Goal: Task Accomplishment & Management: Manage account settings

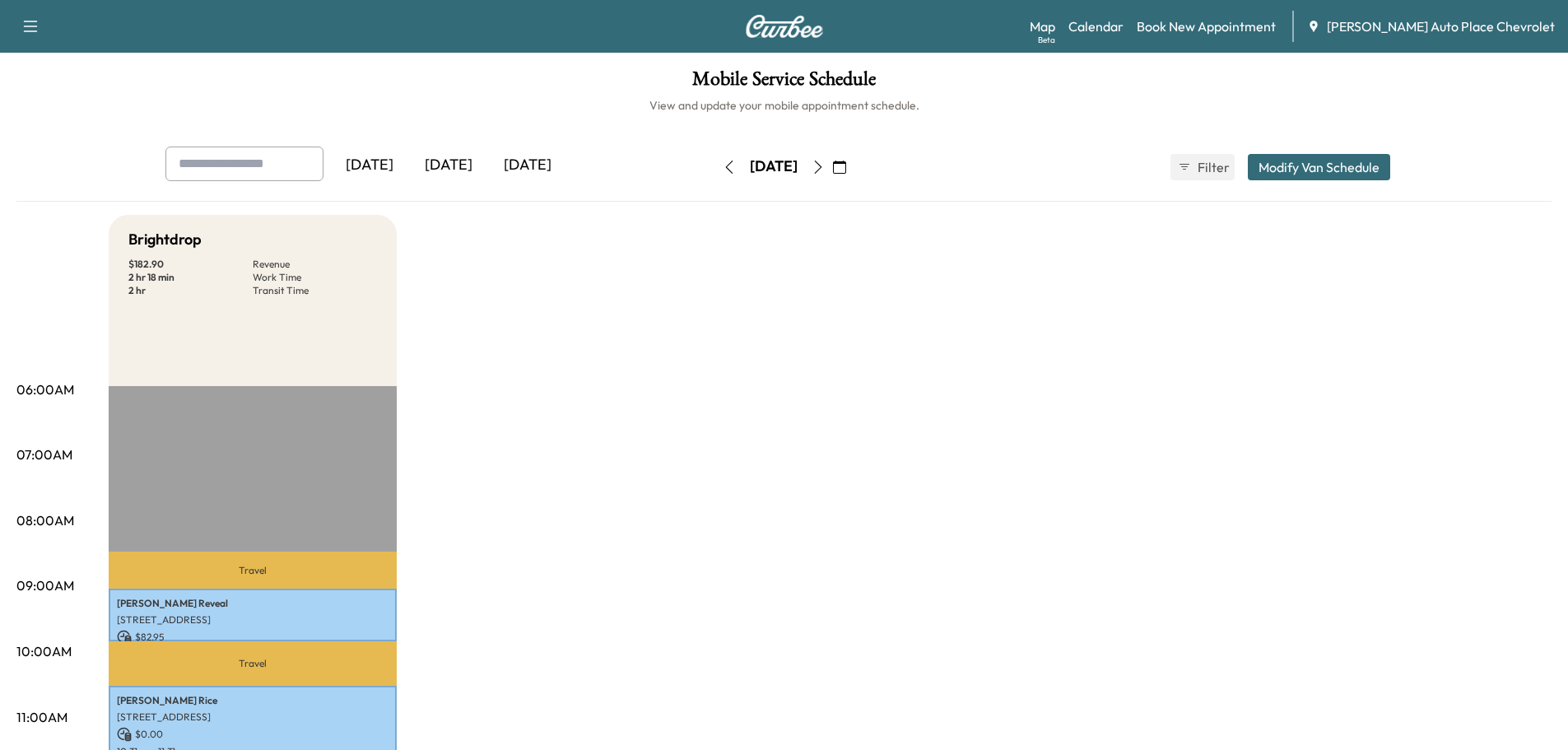
click at [847, 161] on icon "button" at bounding box center [839, 167] width 13 height 13
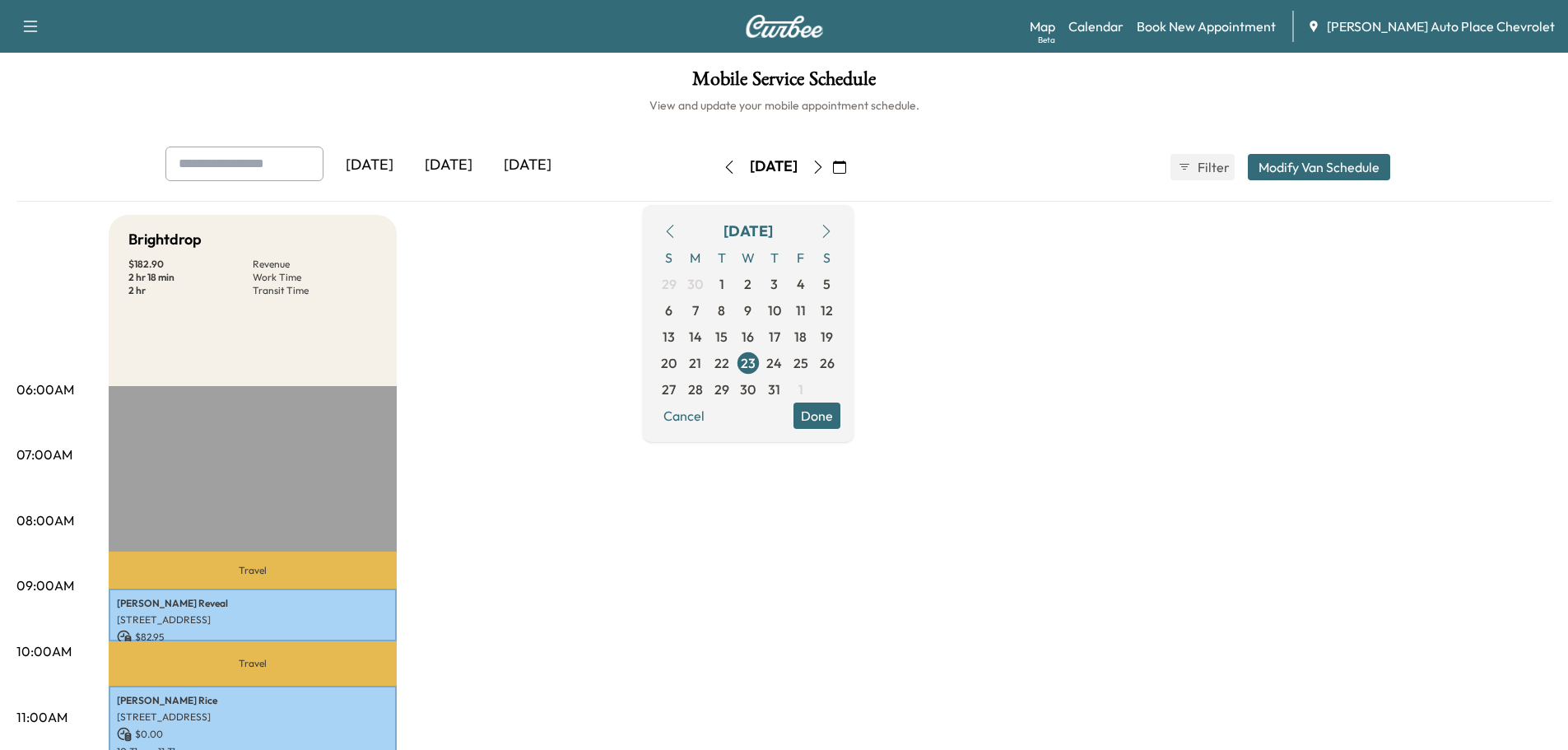
click at [833, 234] on icon "button" at bounding box center [826, 231] width 13 height 13
click at [782, 337] on span "14" at bounding box center [774, 337] width 13 height 20
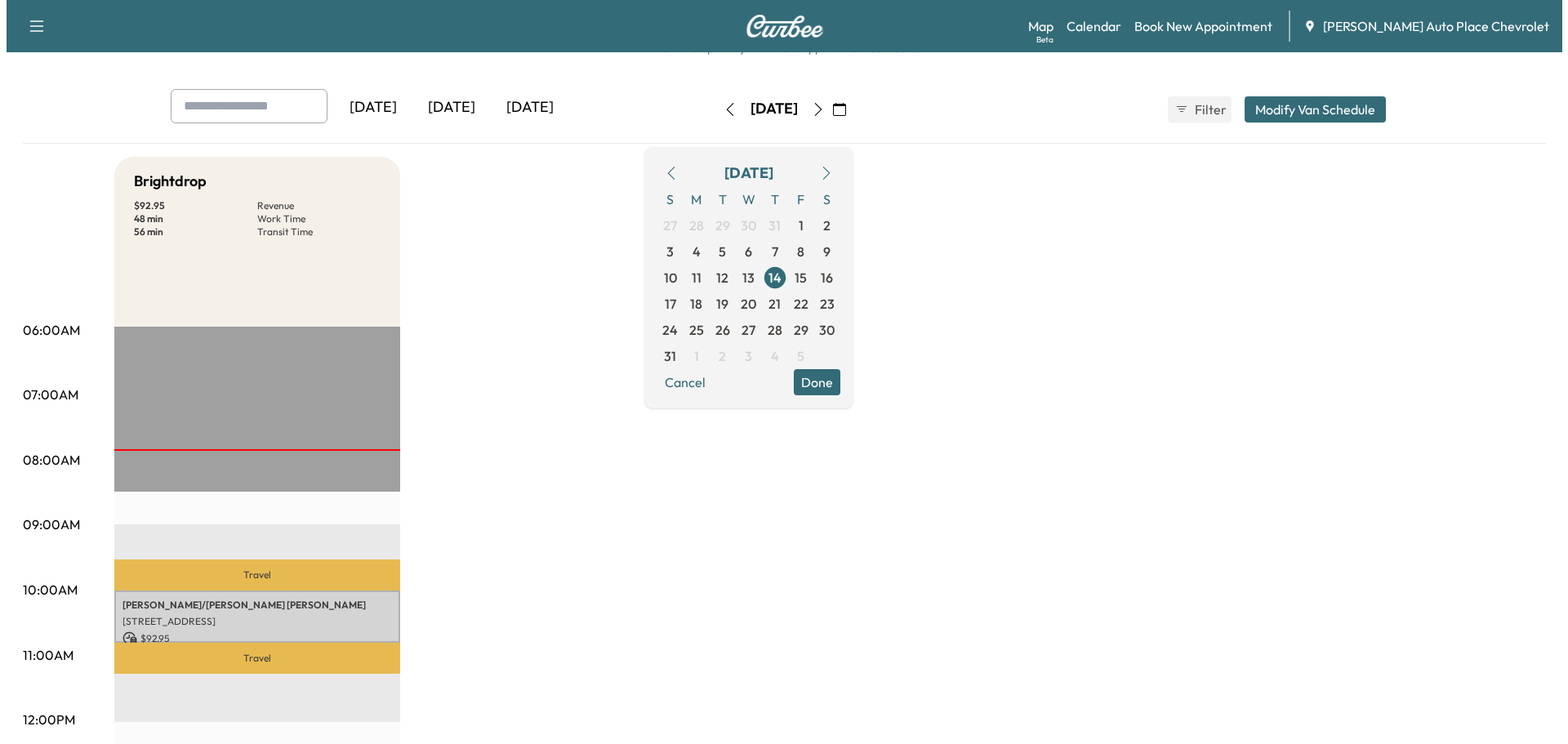
scroll to position [82, 0]
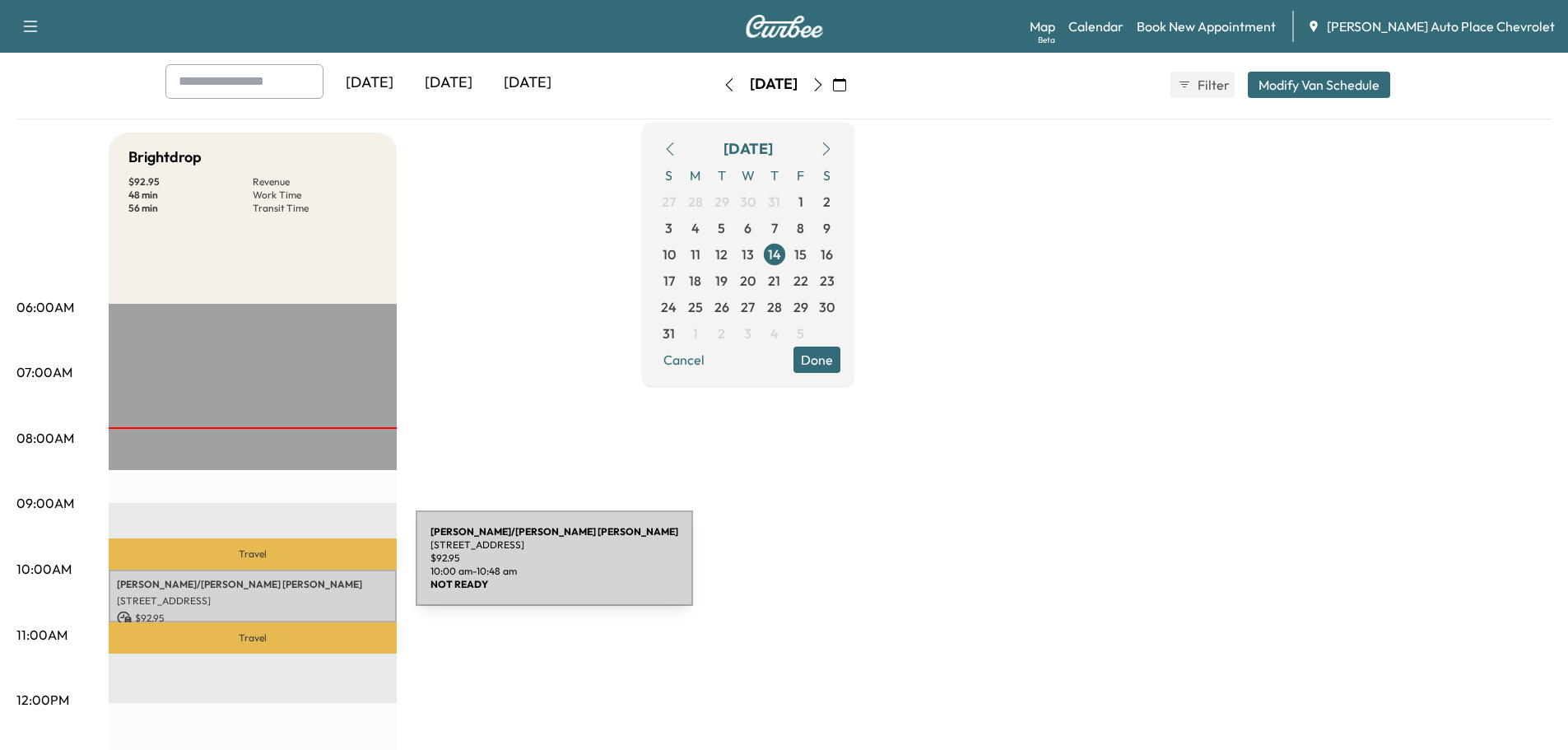
click at [293, 570] on div "[PERSON_NAME]/[PERSON_NAME] [STREET_ADDRESS] $ 92.95 10:00 am - 10:48 am" at bounding box center [252, 596] width 288 height 53
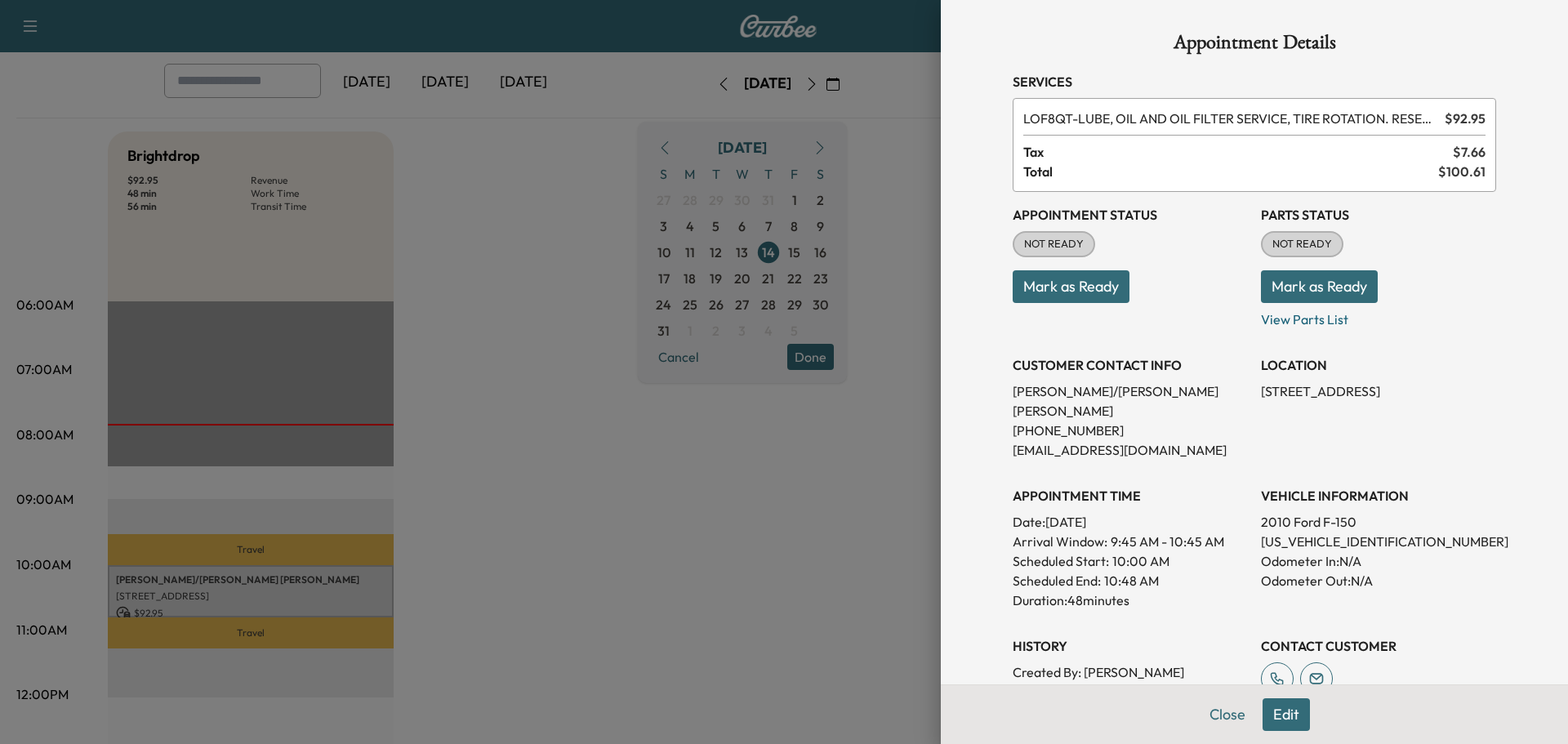
click at [1083, 291] on button "Mark as Ready" at bounding box center [1070, 285] width 116 height 32
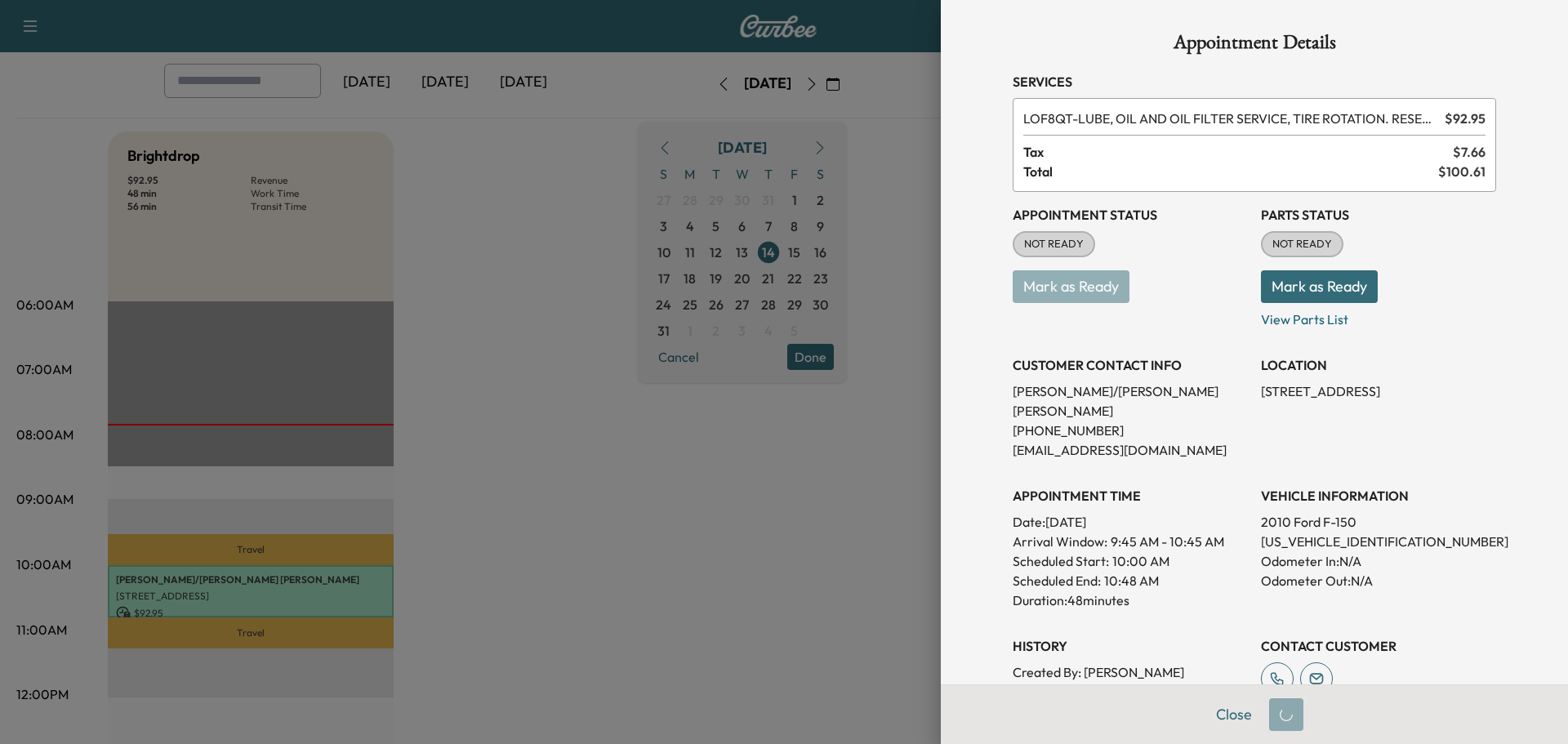
click at [1301, 284] on button "Mark as Ready" at bounding box center [1319, 285] width 116 height 32
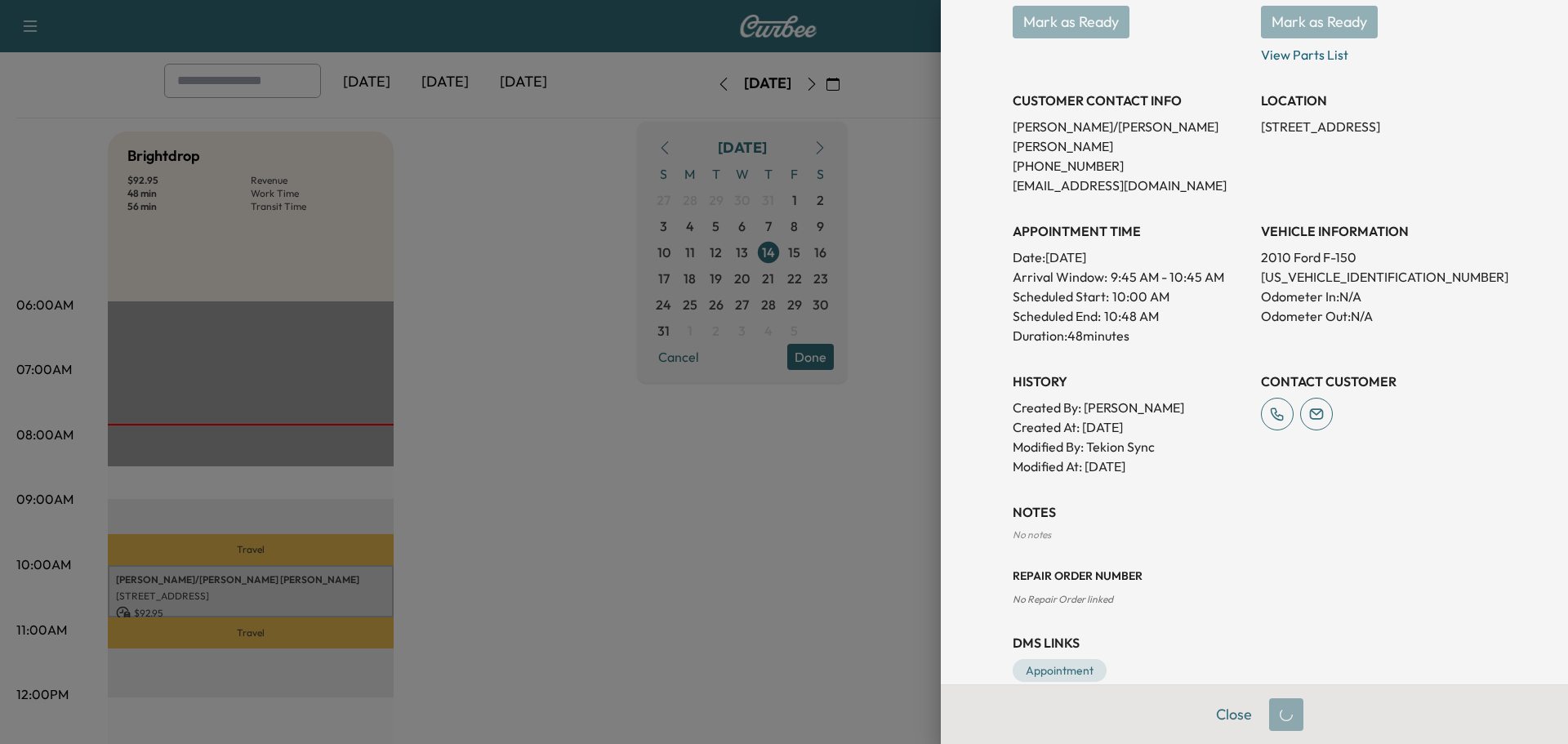
scroll to position [275, 0]
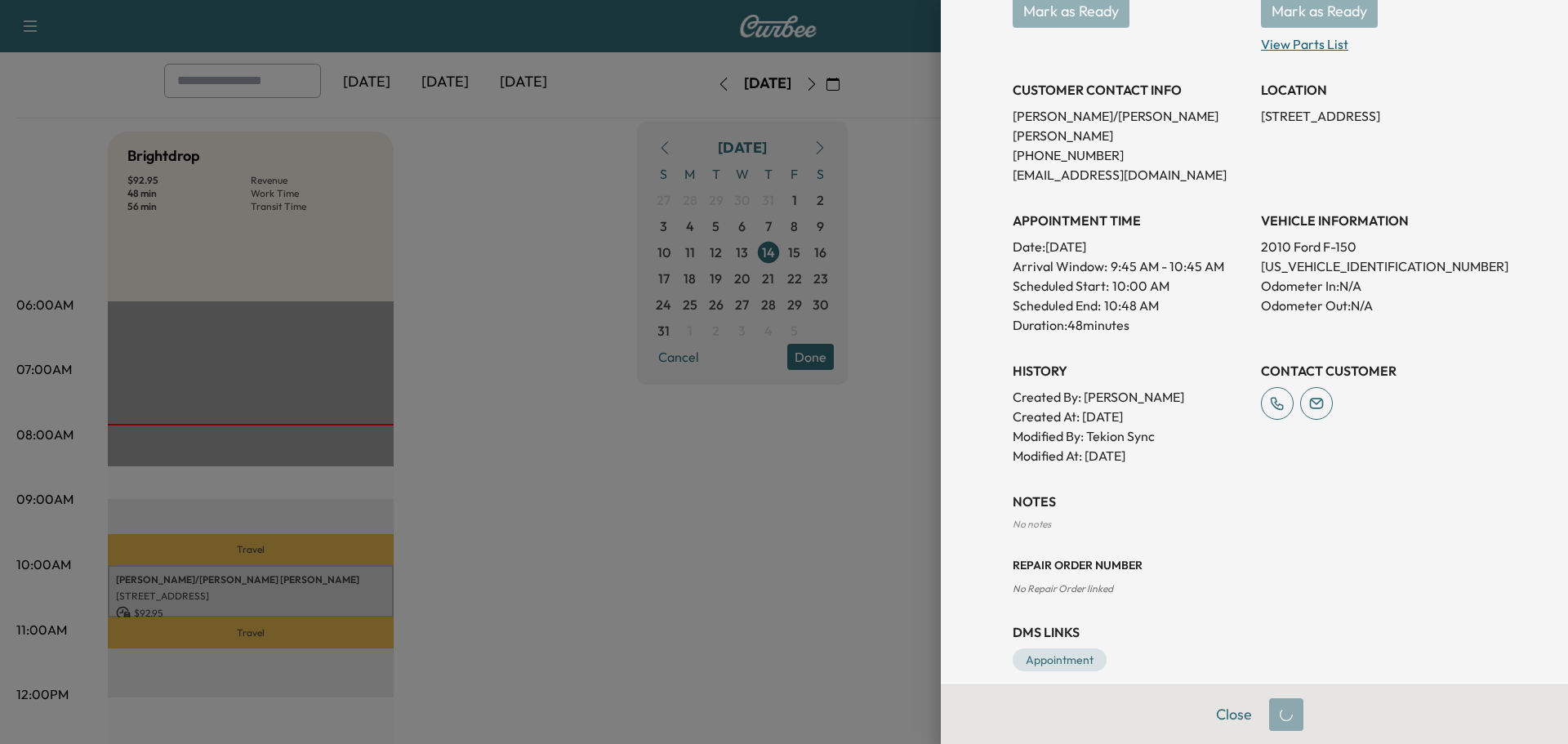
click at [1288, 40] on p "View Parts List" at bounding box center [1378, 40] width 236 height 26
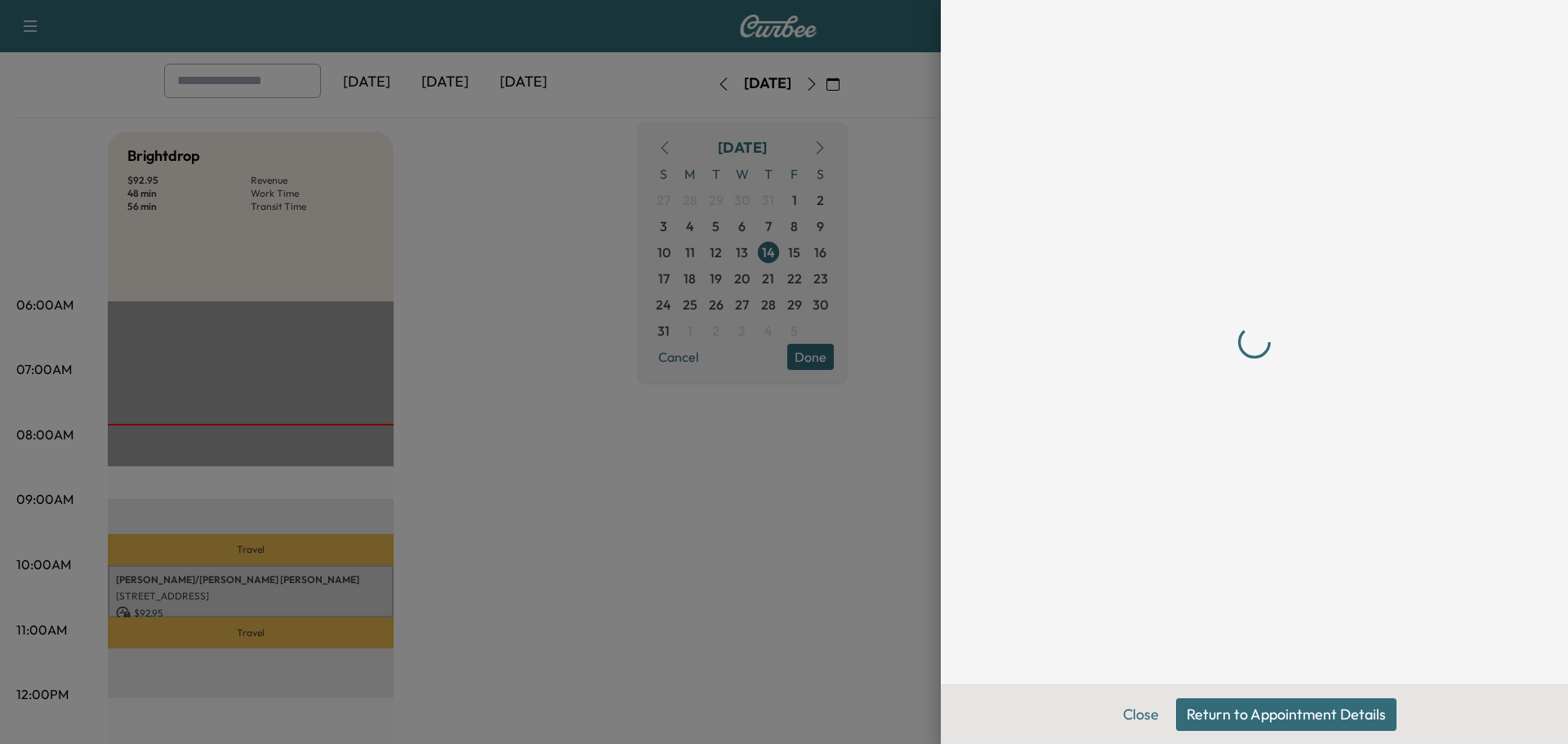
scroll to position [0, 0]
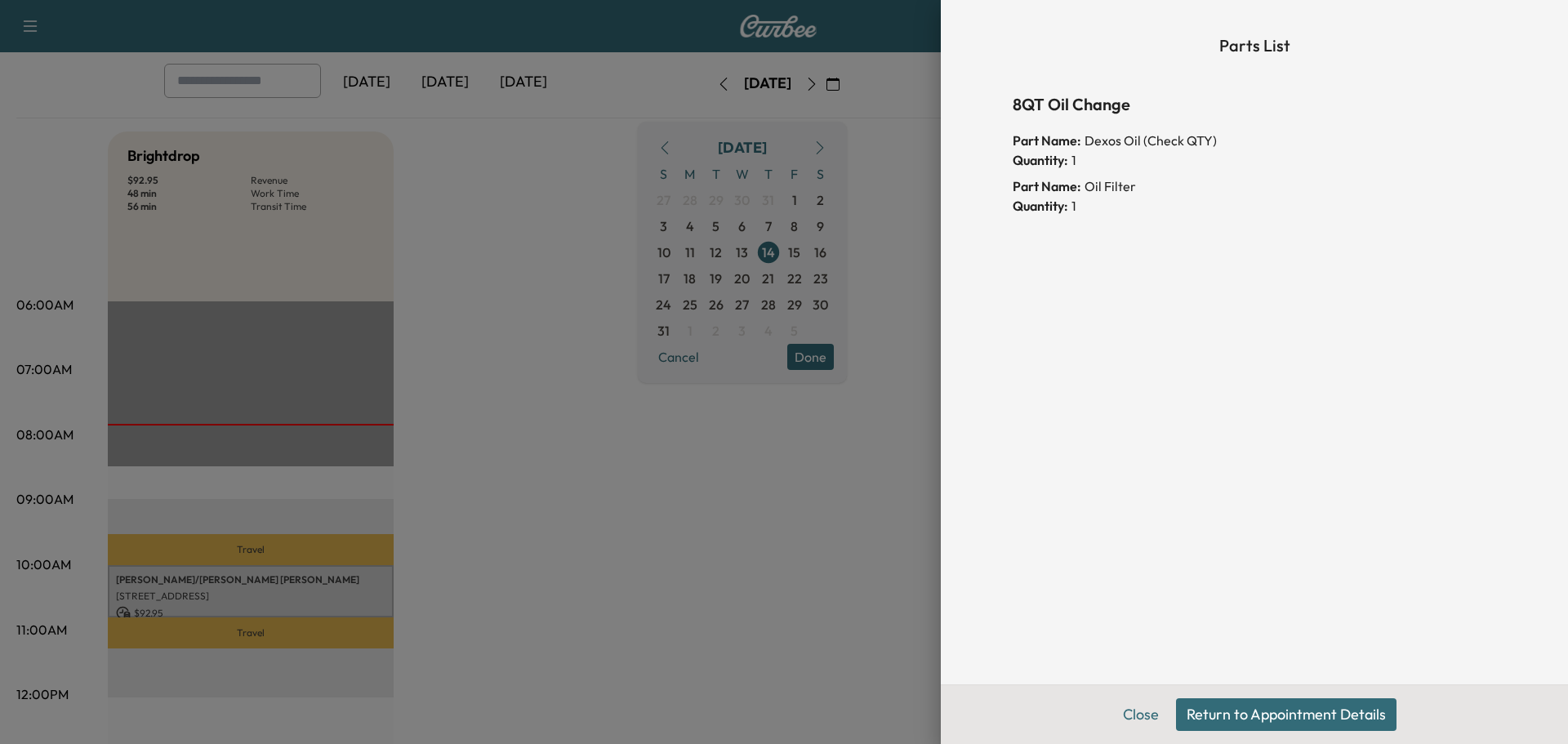
click at [1235, 722] on button "Return to Appointment Details" at bounding box center [1286, 714] width 221 height 32
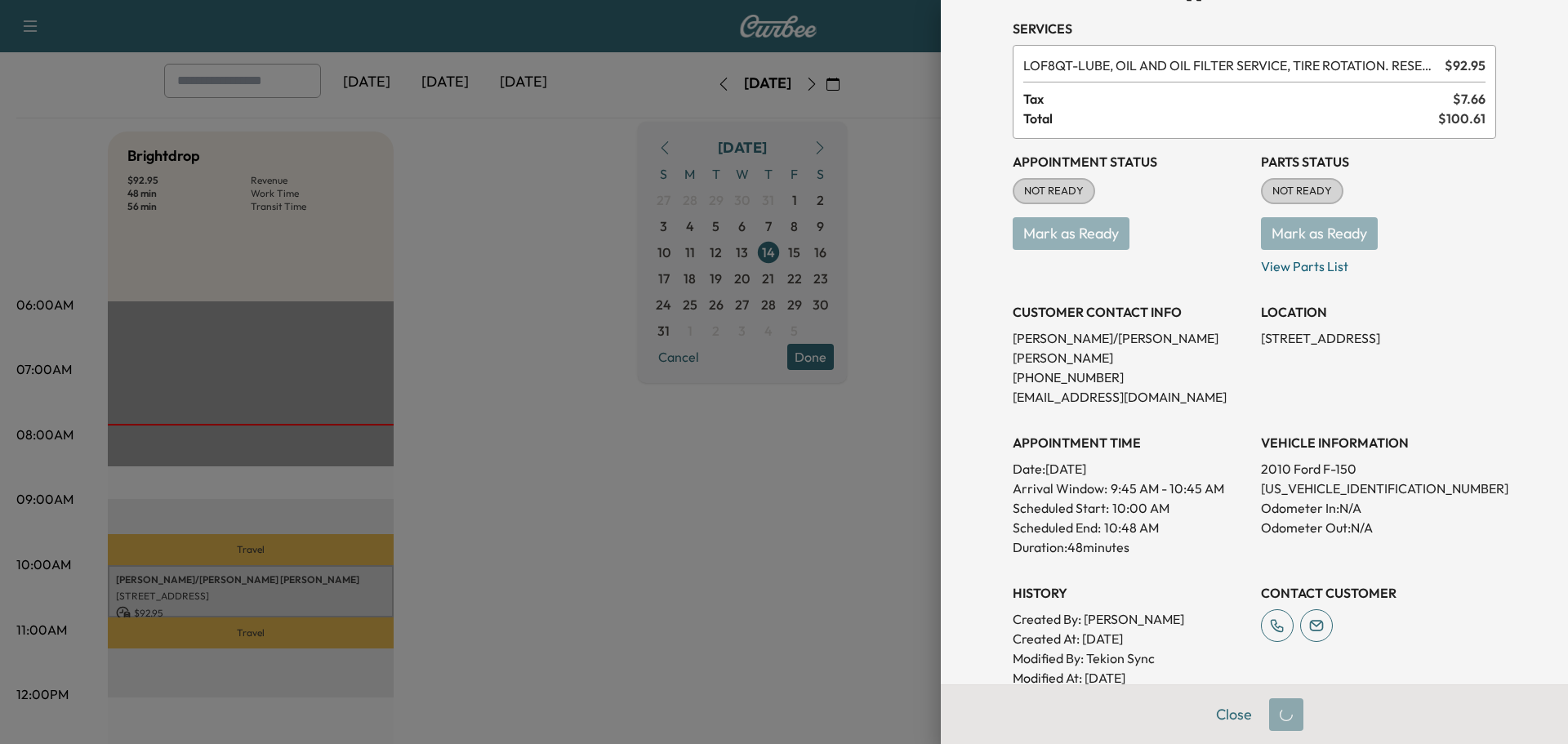
scroll to position [82, 0]
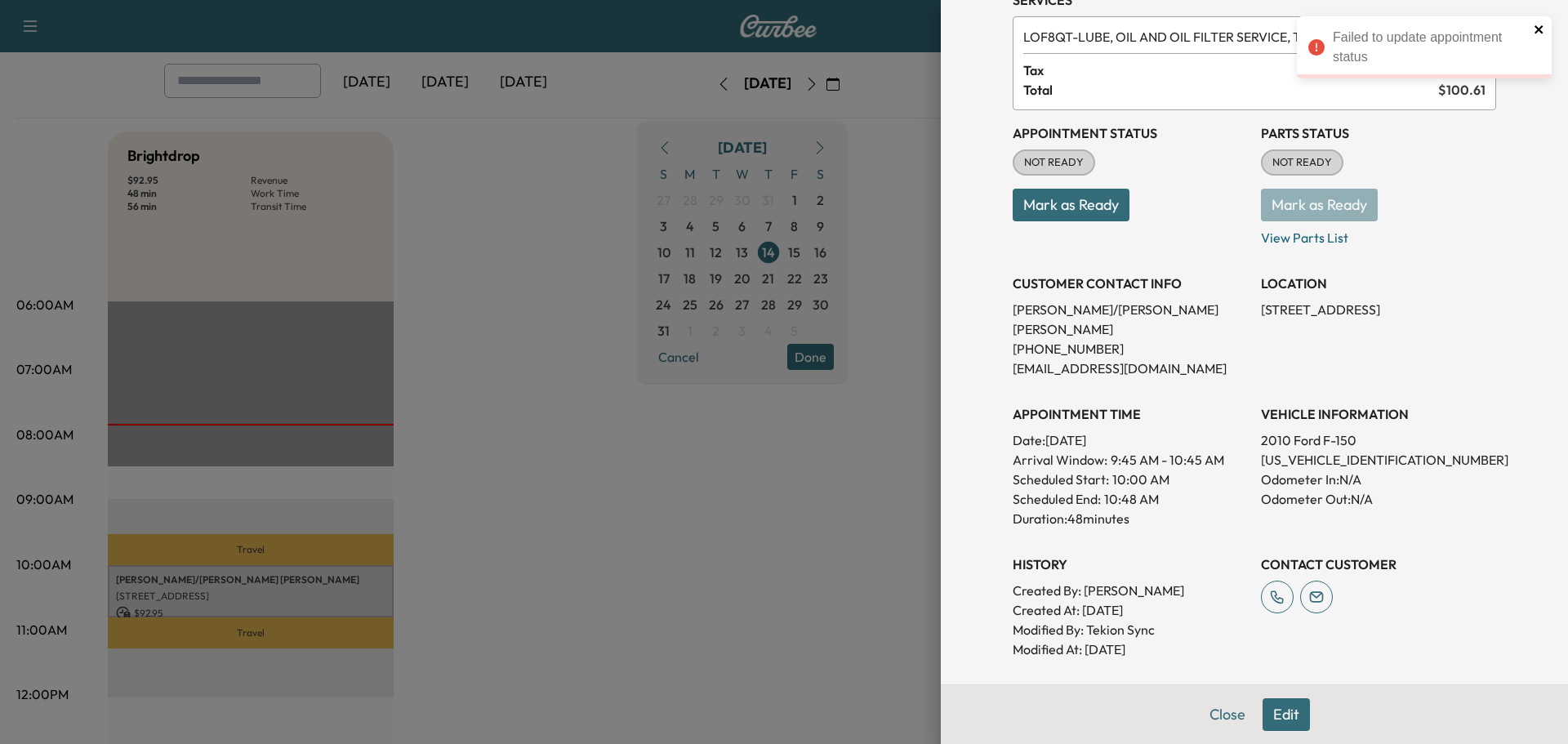
click at [1544, 30] on icon "close" at bounding box center [1540, 28] width 12 height 13
click at [1068, 205] on button "Mark as Ready" at bounding box center [1070, 204] width 116 height 32
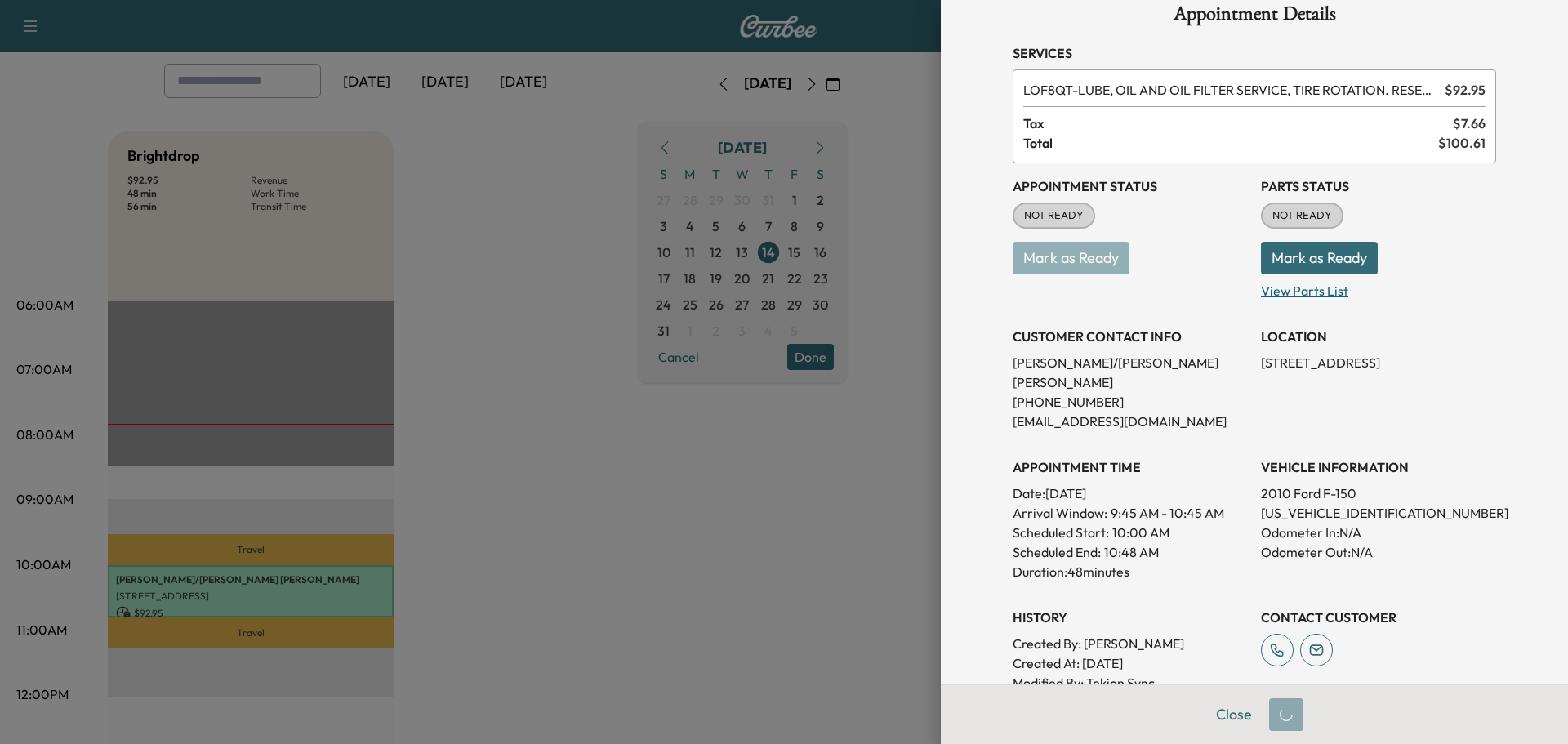
scroll to position [0, 0]
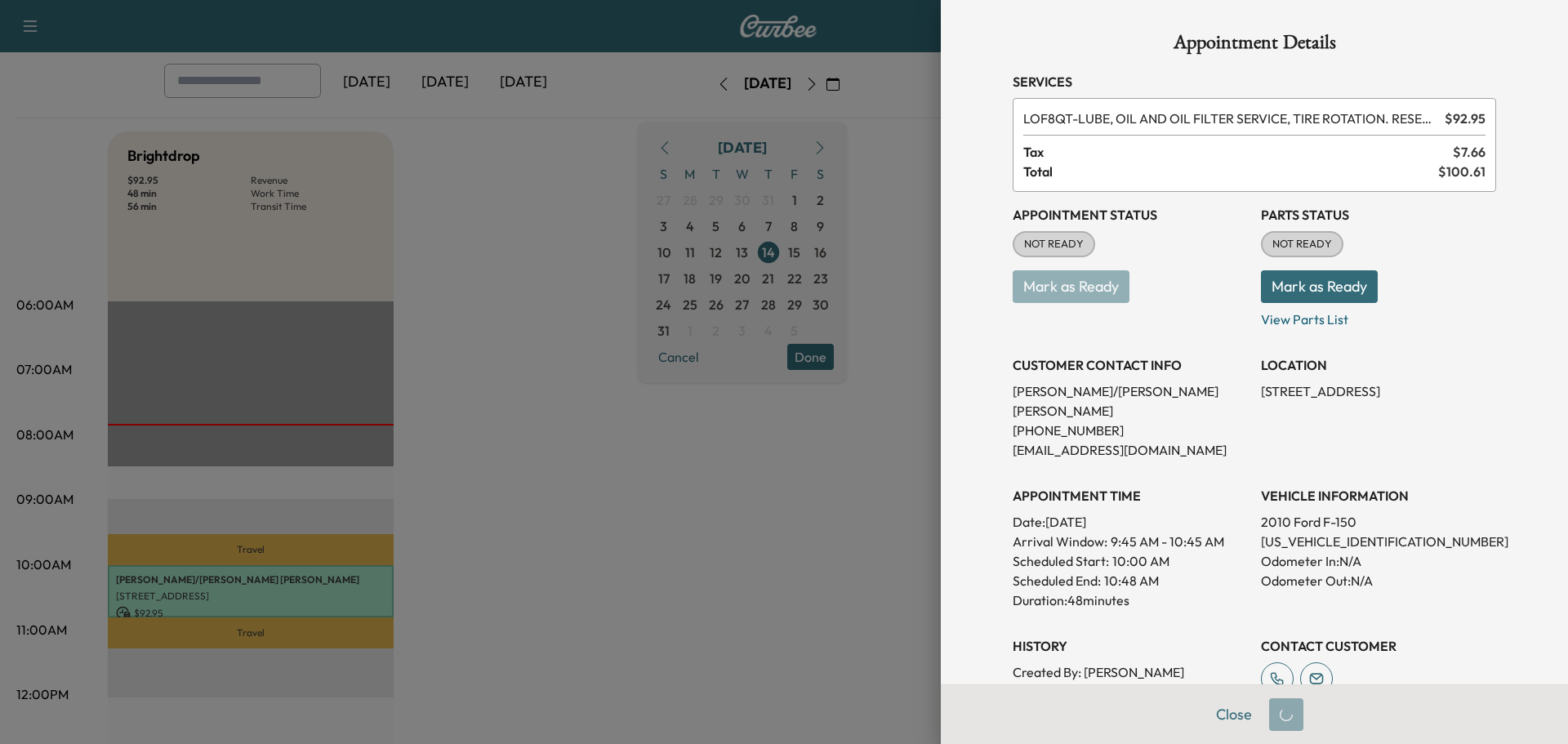
click at [1325, 292] on button "Mark as Ready" at bounding box center [1319, 285] width 116 height 32
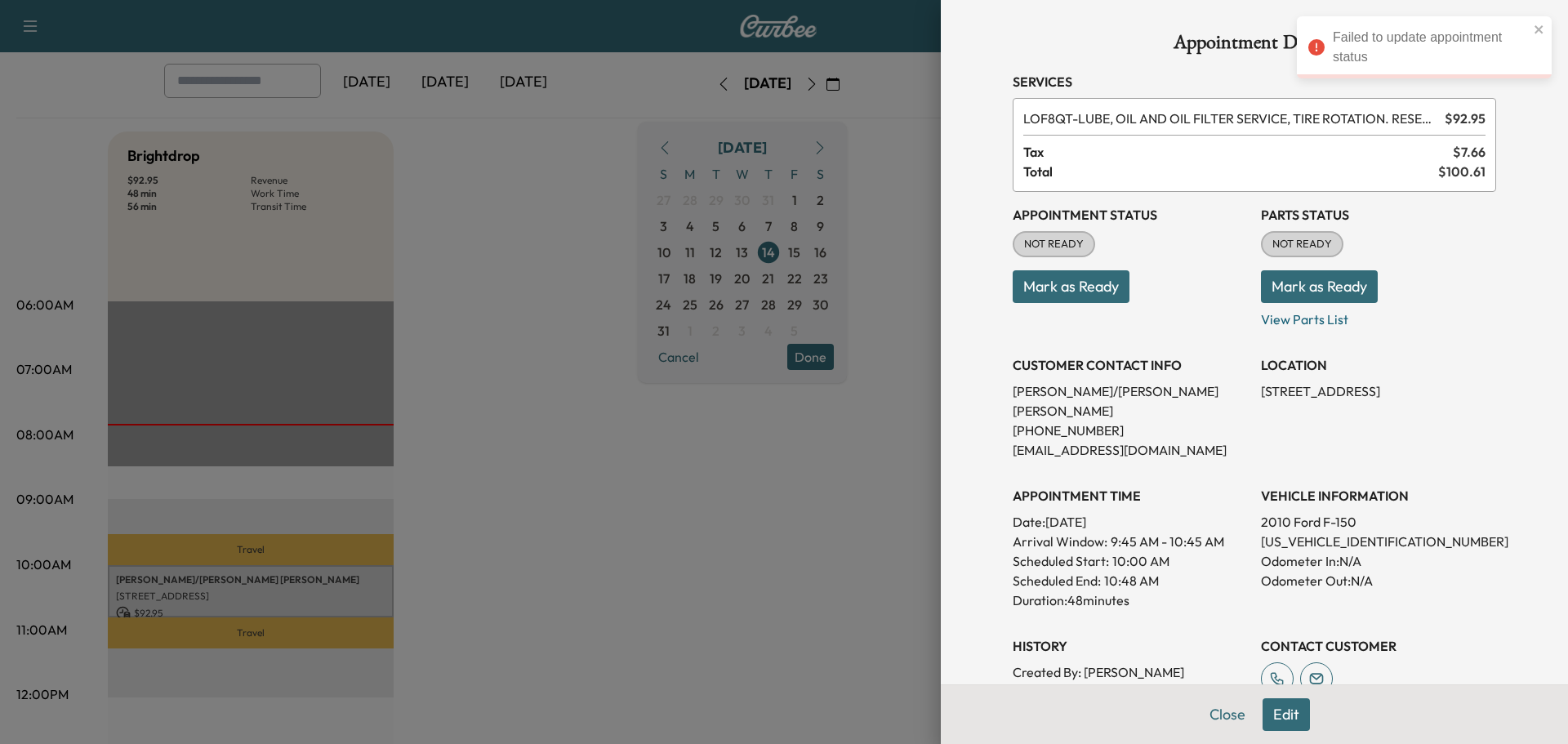
click at [1059, 294] on button "Mark as Ready" at bounding box center [1070, 285] width 116 height 32
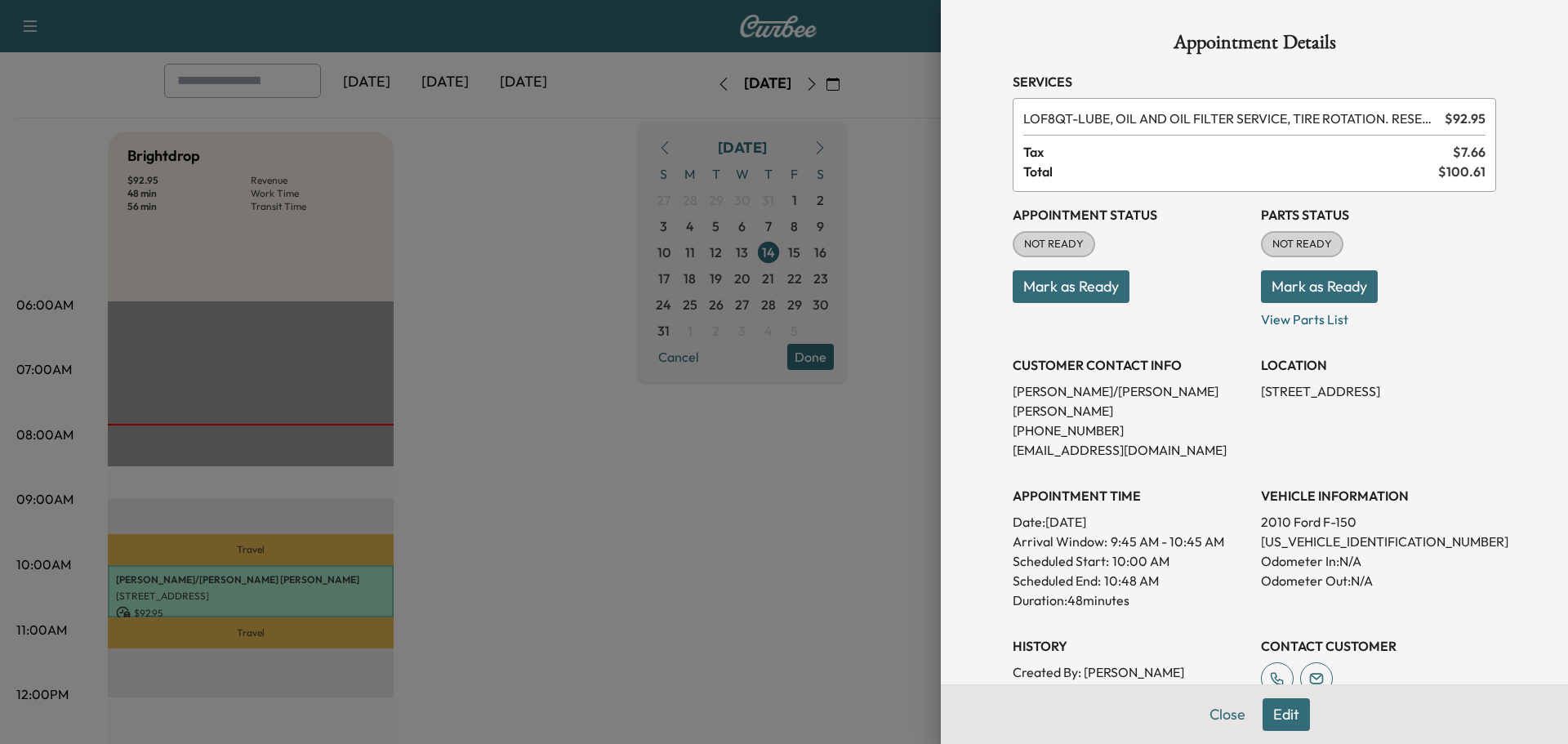
click at [1059, 294] on button "Mark as Ready" at bounding box center [1070, 285] width 116 height 32
click at [1306, 287] on button "Mark as Ready" at bounding box center [1319, 285] width 116 height 32
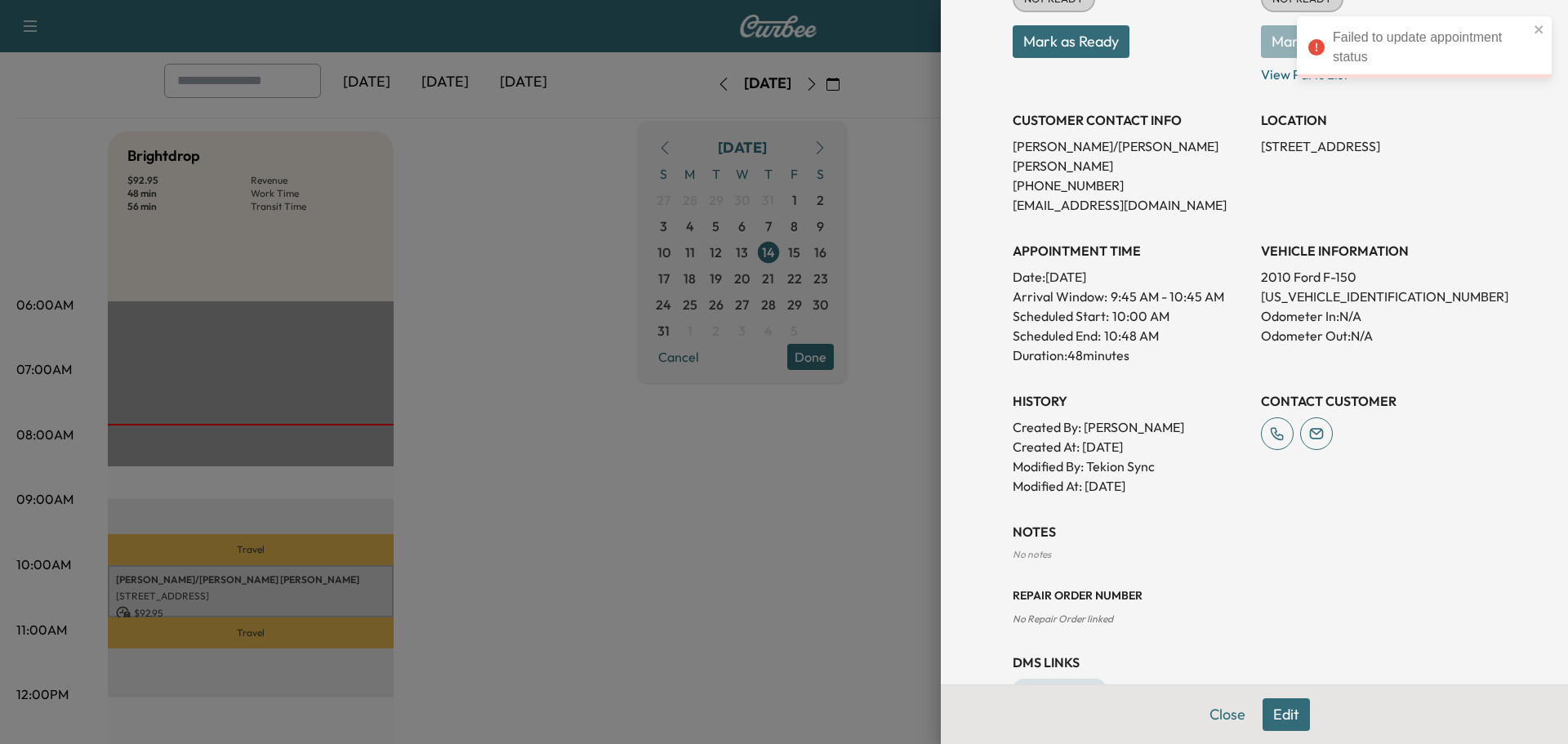
scroll to position [275, 0]
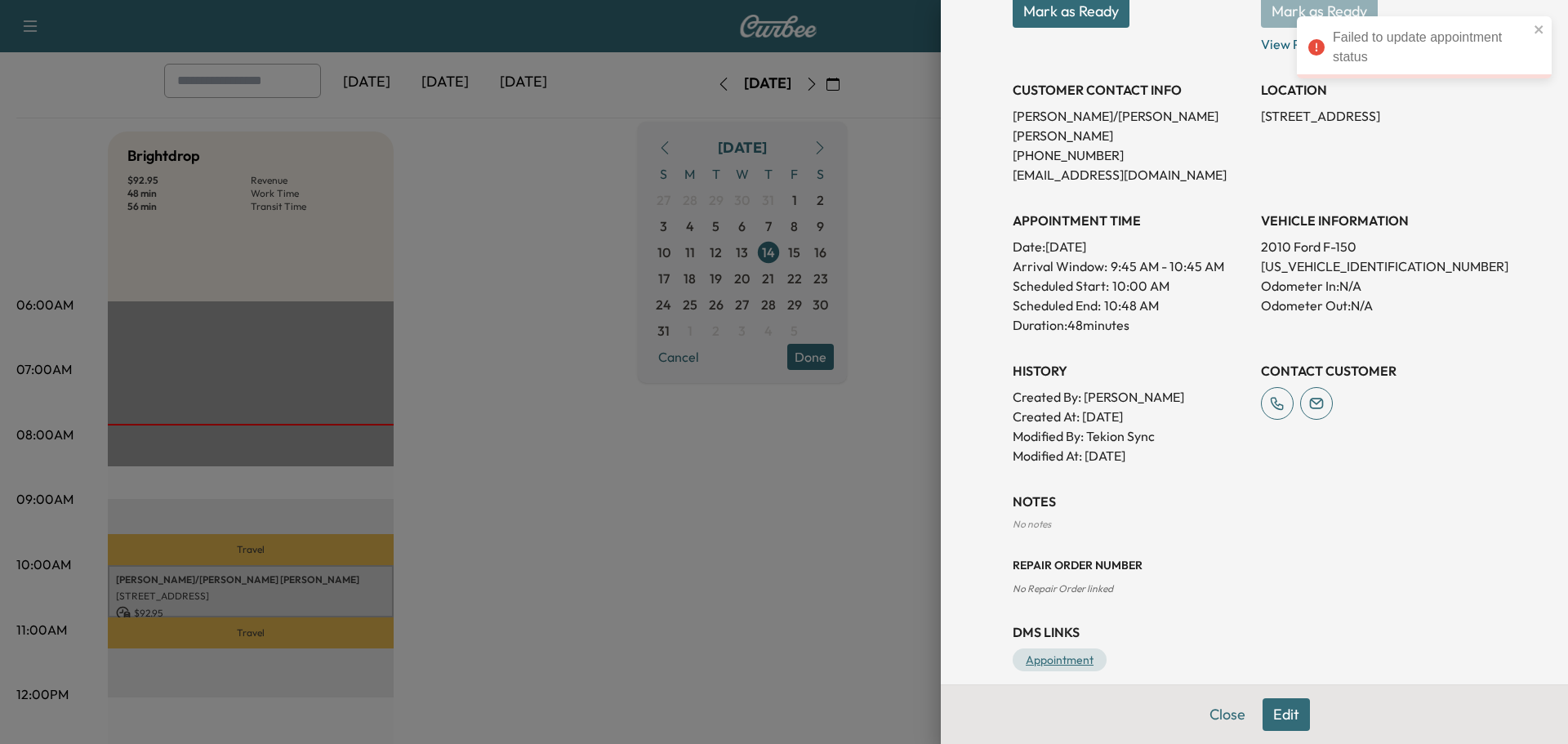
click at [1068, 648] on link "Appointment" at bounding box center [1060, 659] width 94 height 22
click at [1088, 22] on button "Mark as Ready" at bounding box center [1070, 11] width 116 height 32
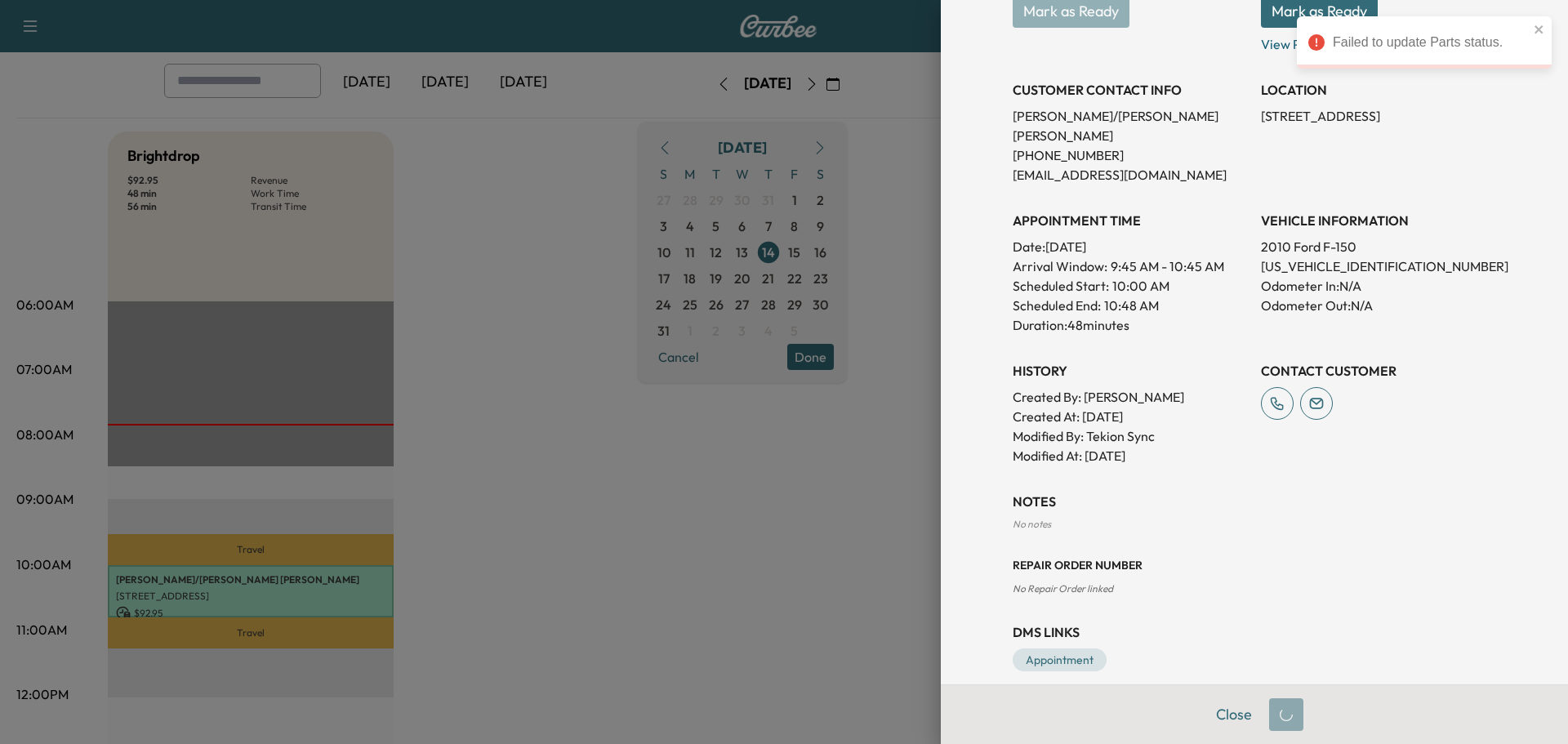
click at [1268, 18] on button "Mark as Ready" at bounding box center [1319, 11] width 116 height 32
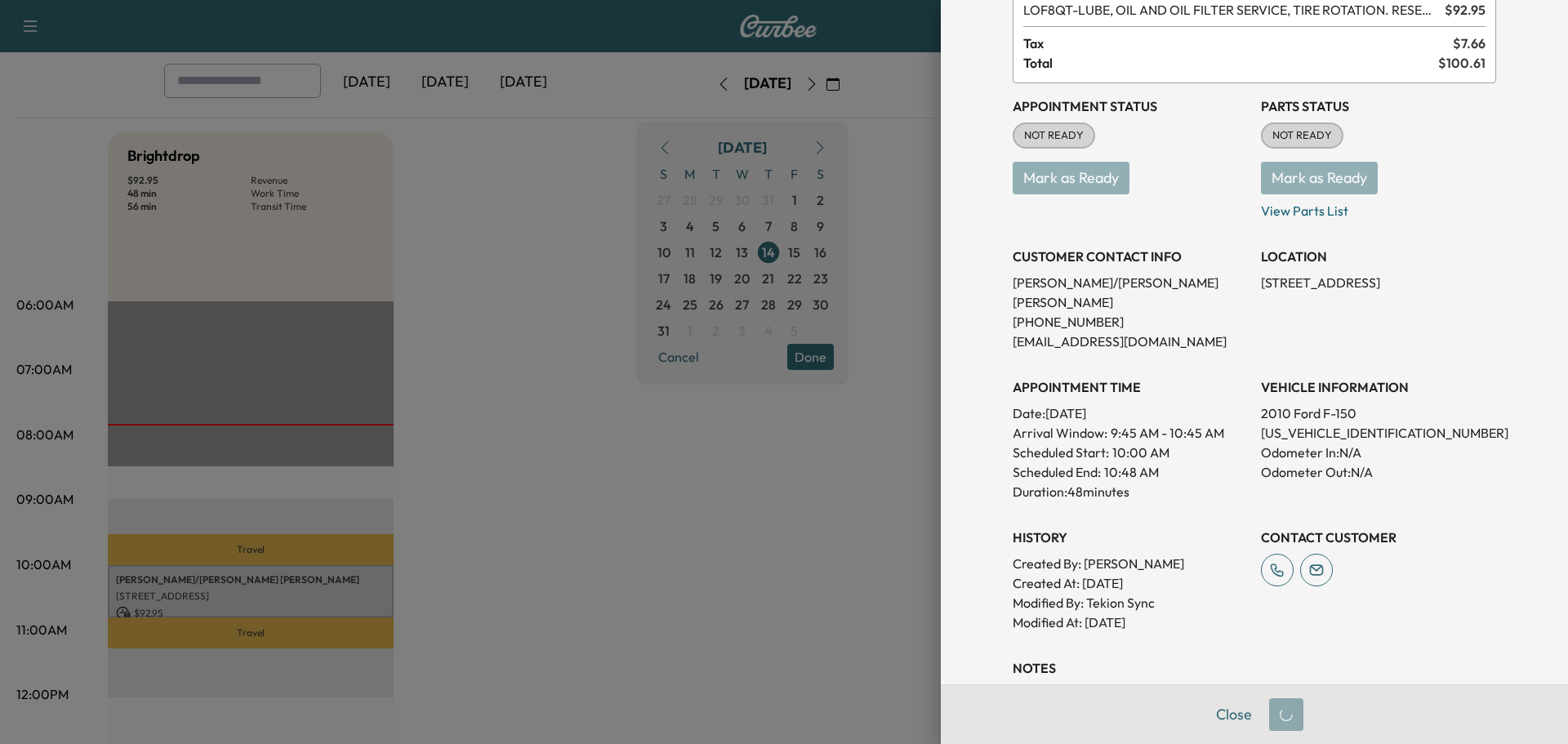
scroll to position [30, 0]
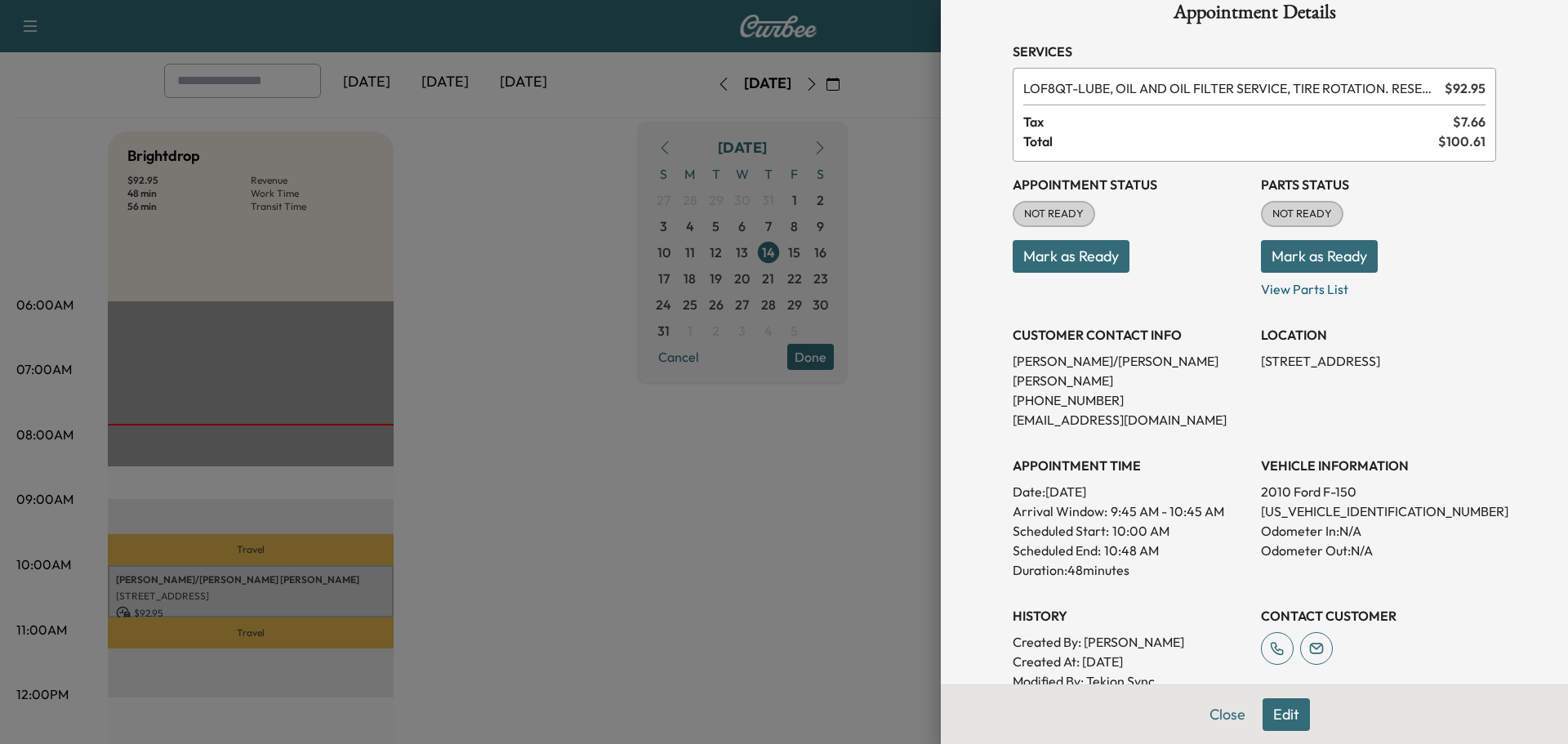
click at [1025, 265] on button "Mark as Ready" at bounding box center [1070, 256] width 116 height 32
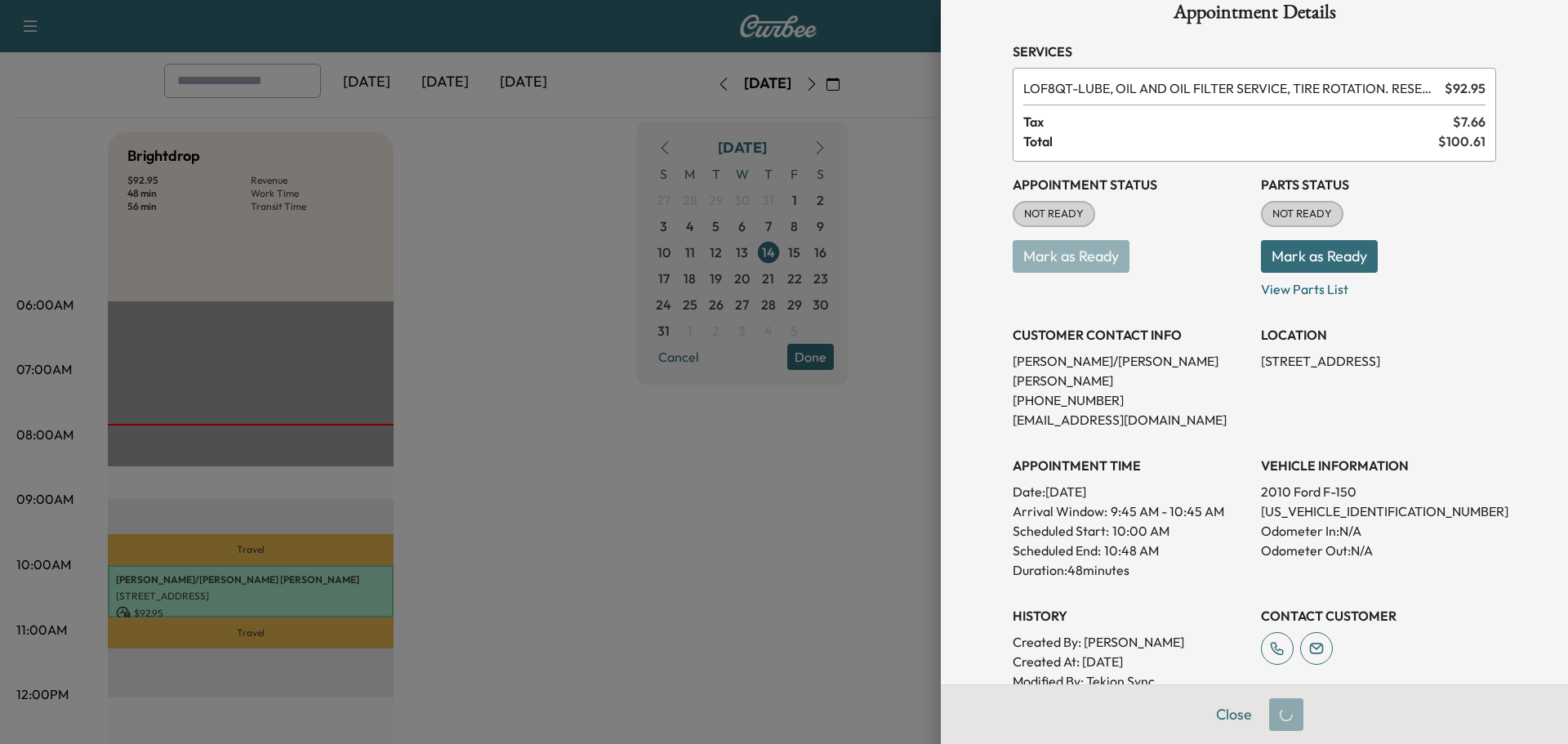
click at [1325, 260] on button "Mark as Ready" at bounding box center [1319, 256] width 116 height 32
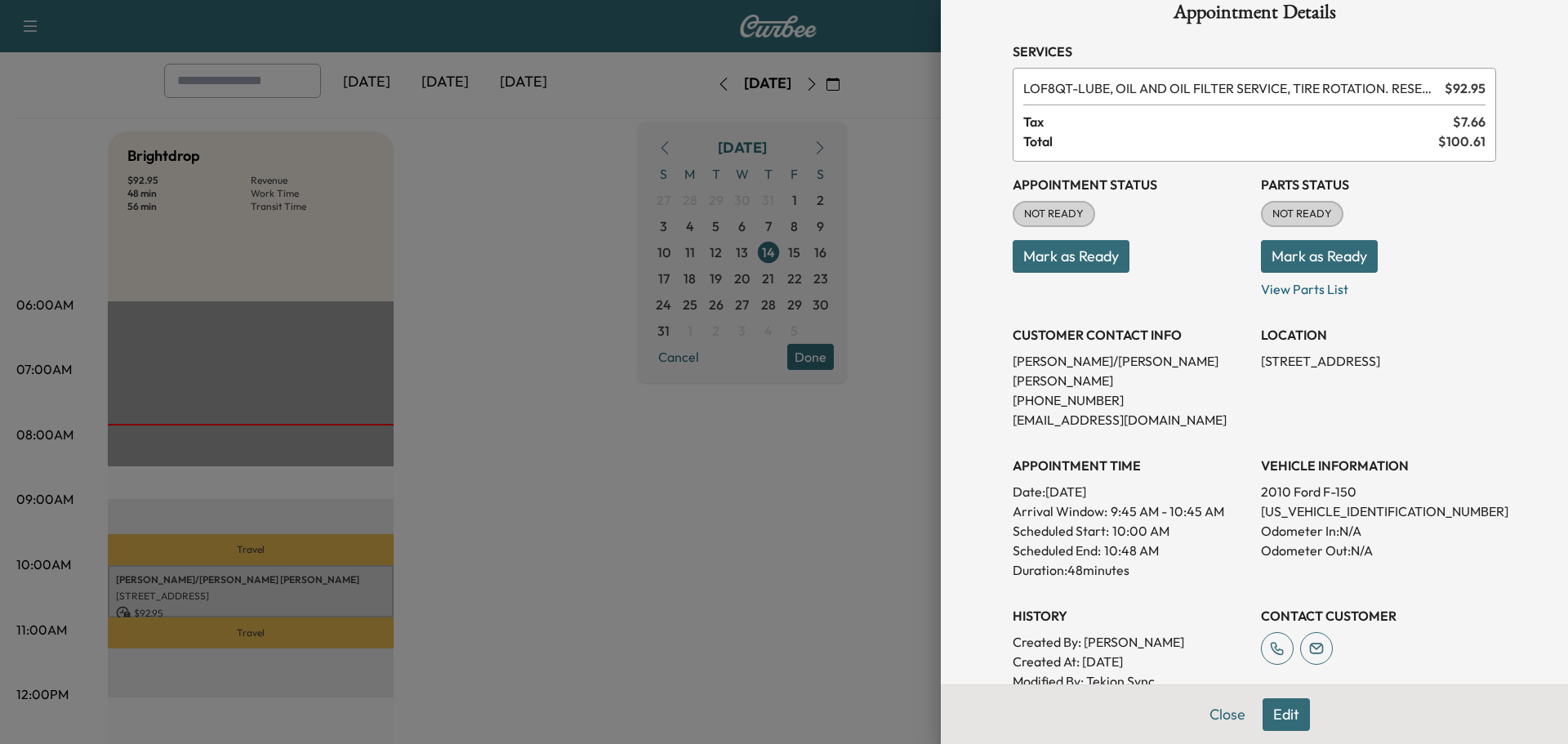
click at [1043, 257] on button "Mark as Ready" at bounding box center [1070, 256] width 116 height 32
click at [1027, 249] on button "Mark as Ready" at bounding box center [1070, 256] width 116 height 32
click at [1038, 258] on button "Mark as Ready" at bounding box center [1070, 256] width 116 height 32
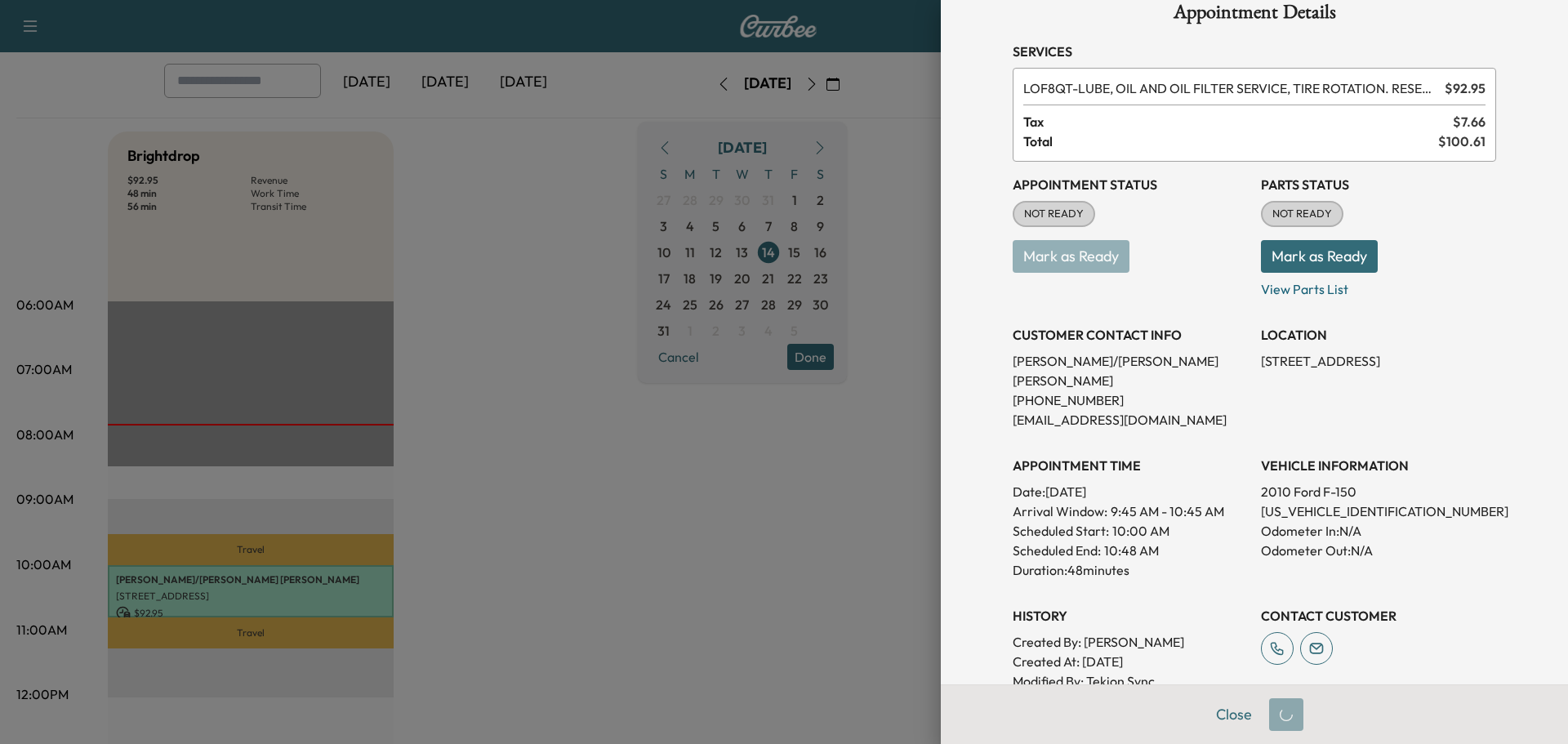
click at [1335, 254] on button "Mark as Ready" at bounding box center [1319, 256] width 116 height 32
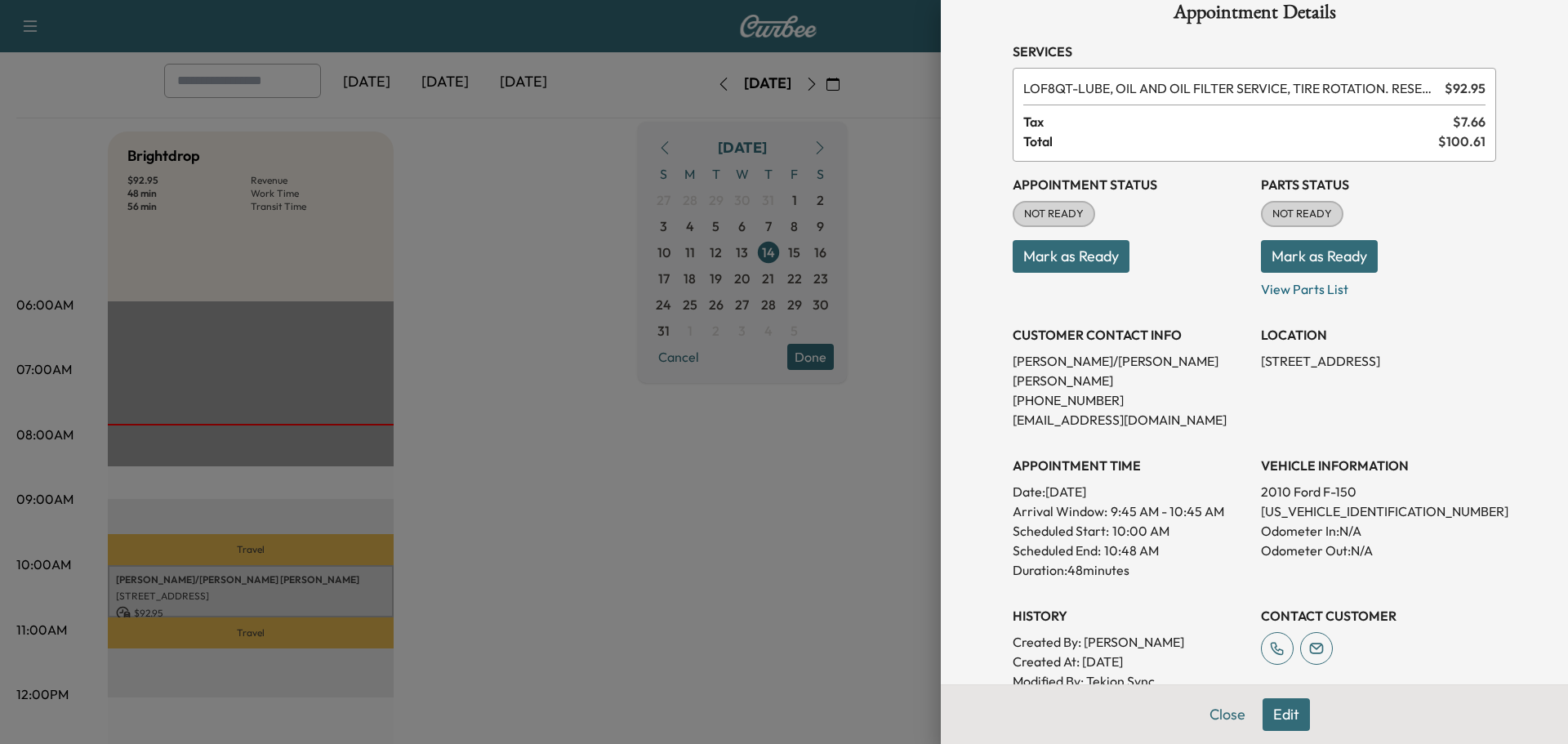
click at [1088, 254] on button "Mark as Ready" at bounding box center [1070, 256] width 116 height 32
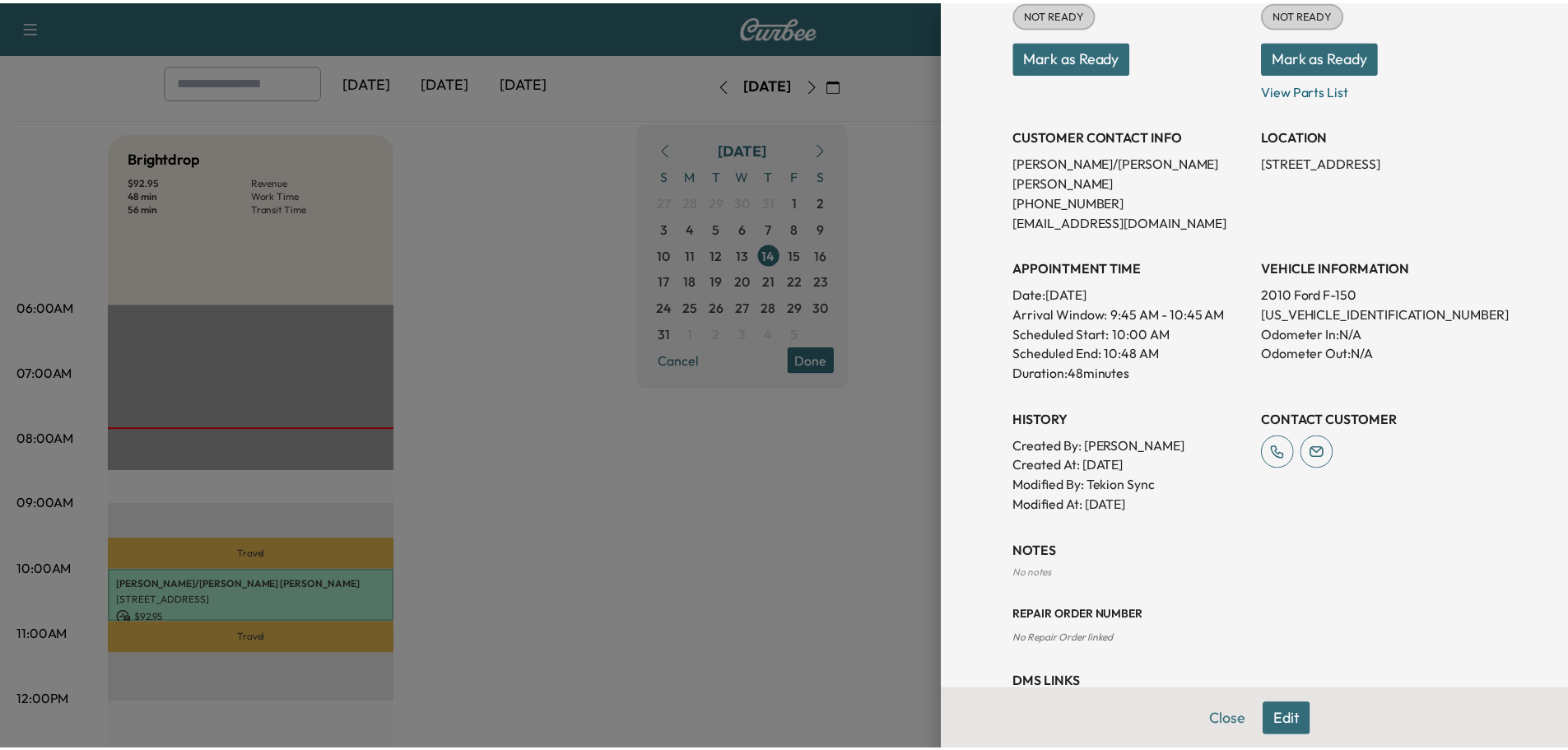
scroll to position [277, 0]
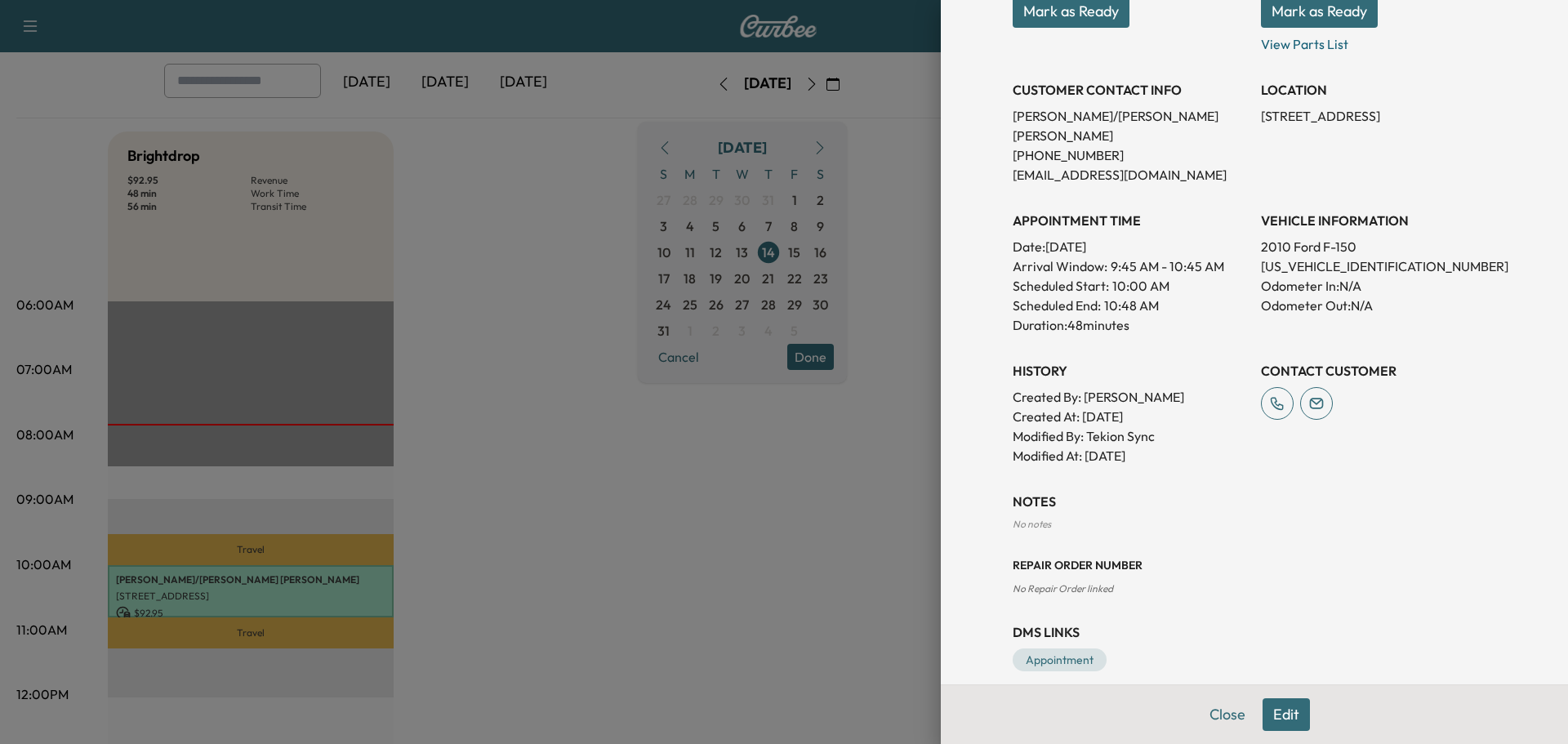
click at [273, 591] on div at bounding box center [784, 372] width 1568 height 744
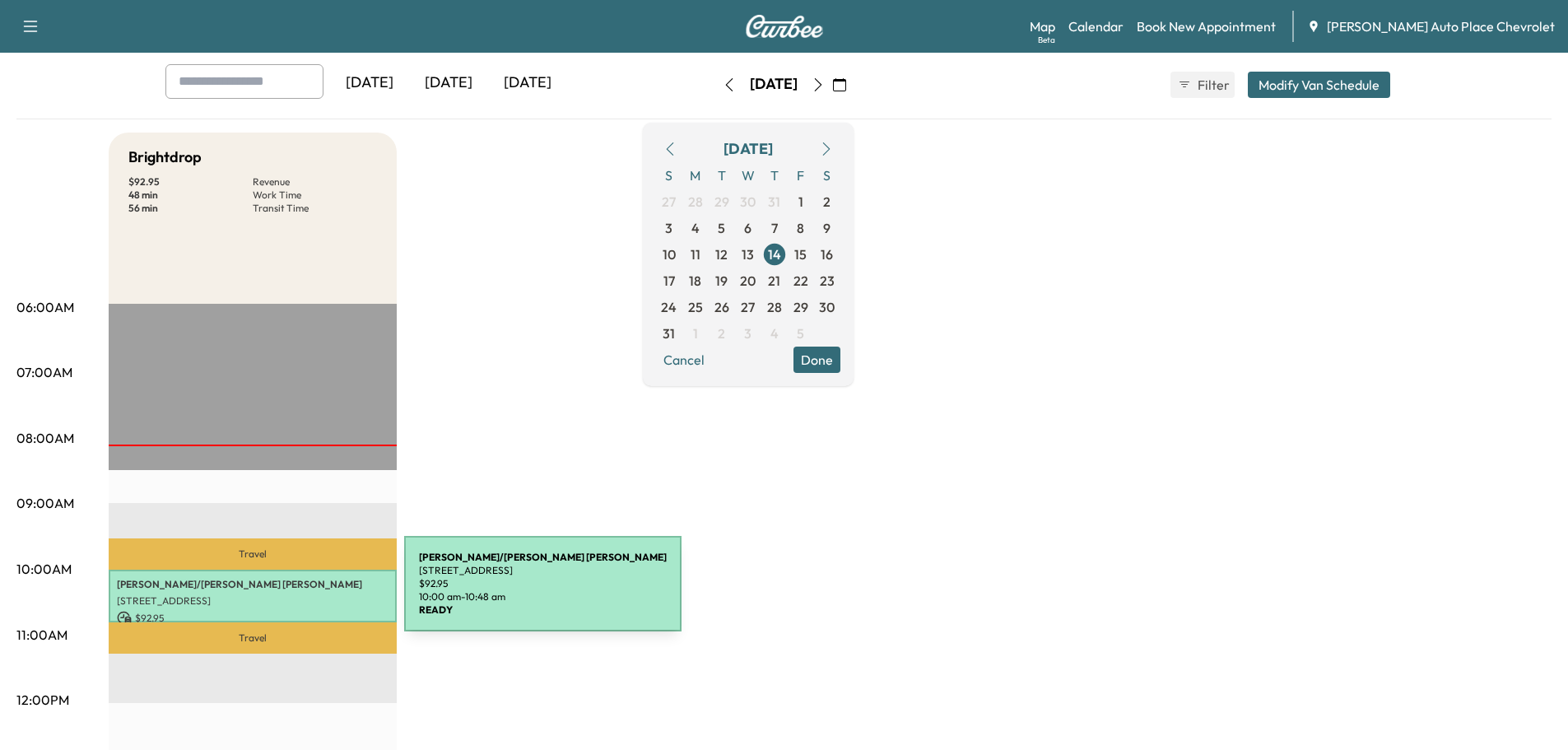
click at [281, 594] on p "[STREET_ADDRESS]" at bounding box center [253, 600] width 272 height 13
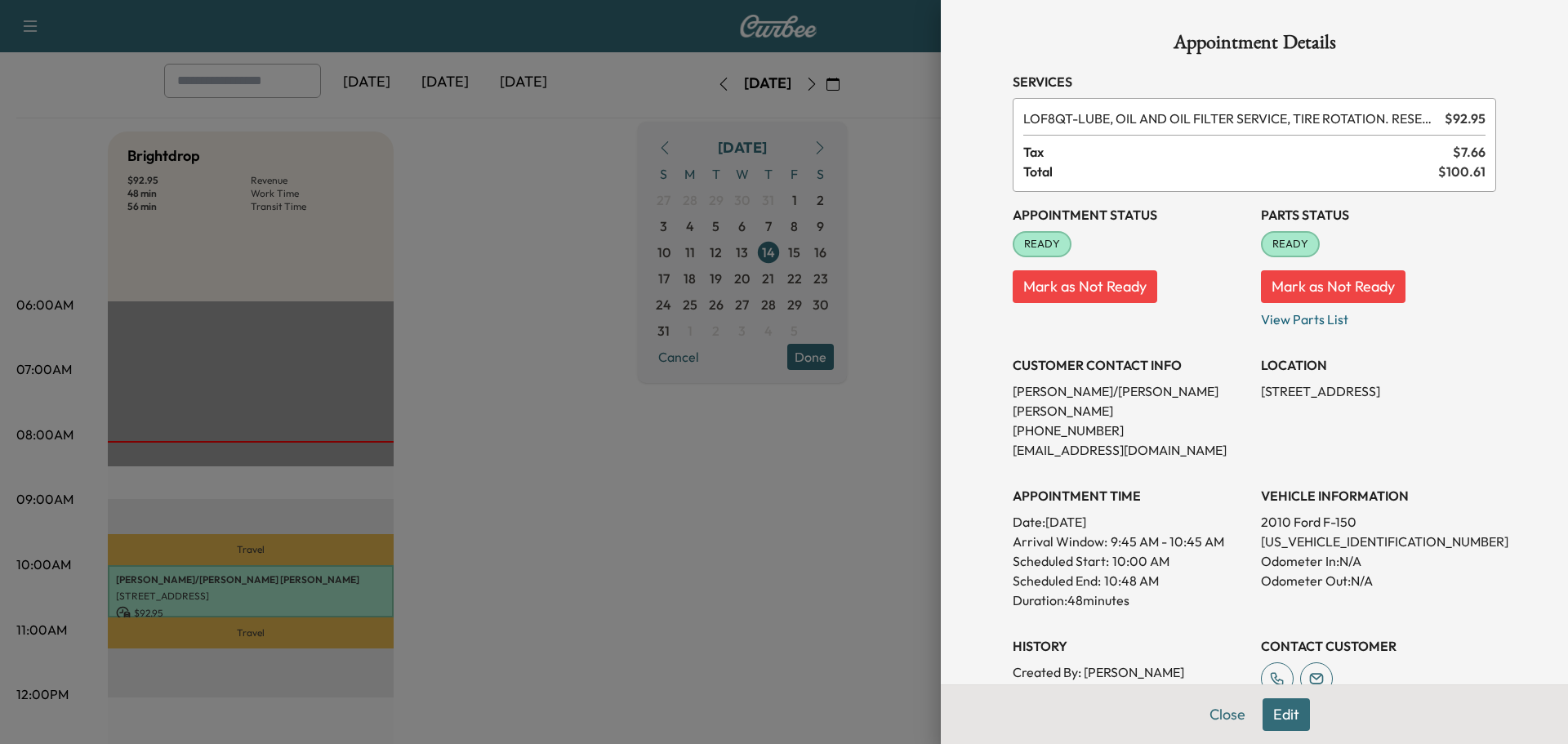
click at [1015, 238] on span "READY" at bounding box center [1041, 243] width 56 height 17
click at [1053, 285] on button "Mark as Not Ready" at bounding box center [1085, 285] width 145 height 32
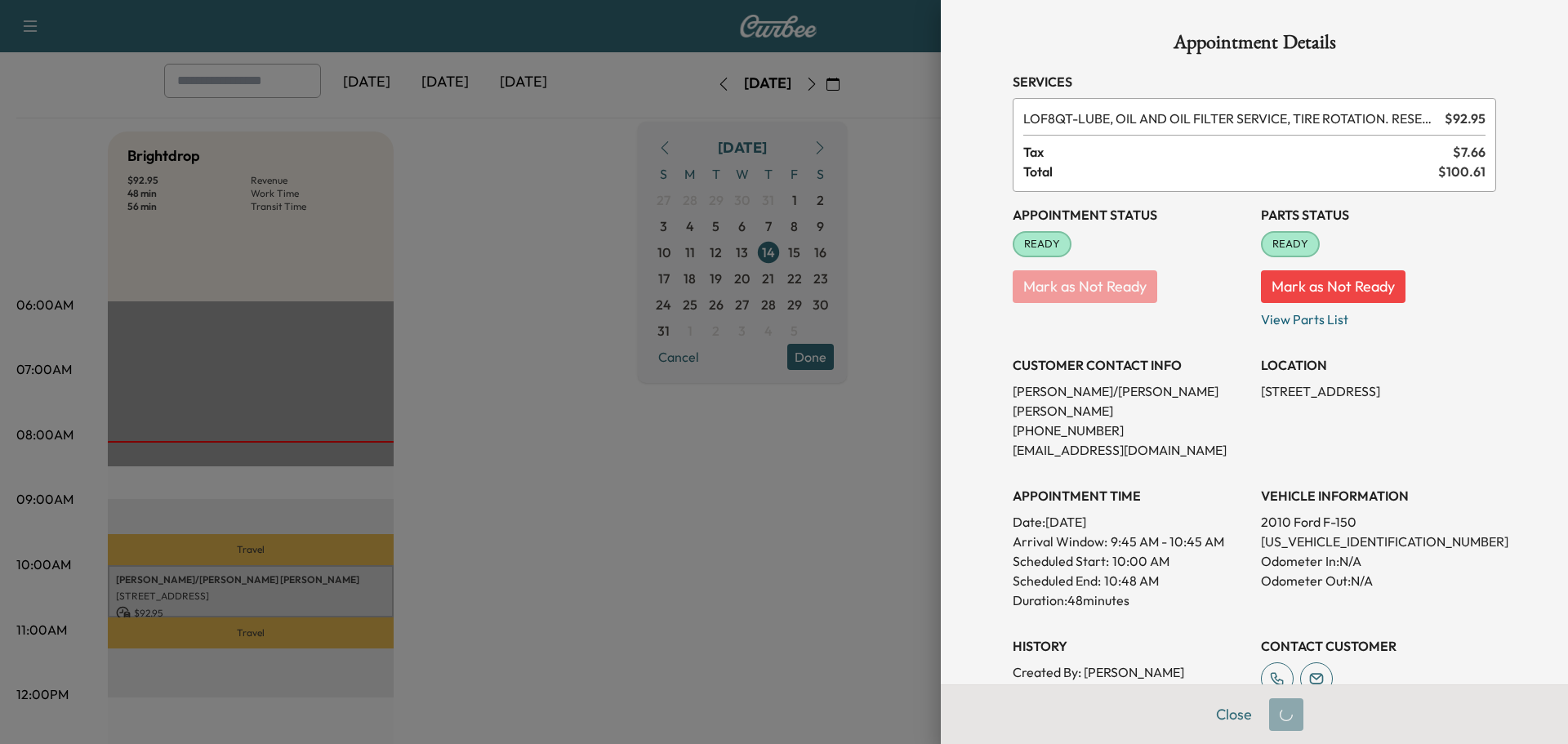
click at [1025, 249] on span "READY" at bounding box center [1041, 243] width 56 height 17
click at [1222, 718] on button "Close" at bounding box center [1234, 714] width 57 height 32
click at [1031, 243] on span "READY" at bounding box center [1041, 243] width 56 height 17
click at [1030, 244] on span "READY" at bounding box center [1041, 243] width 56 height 17
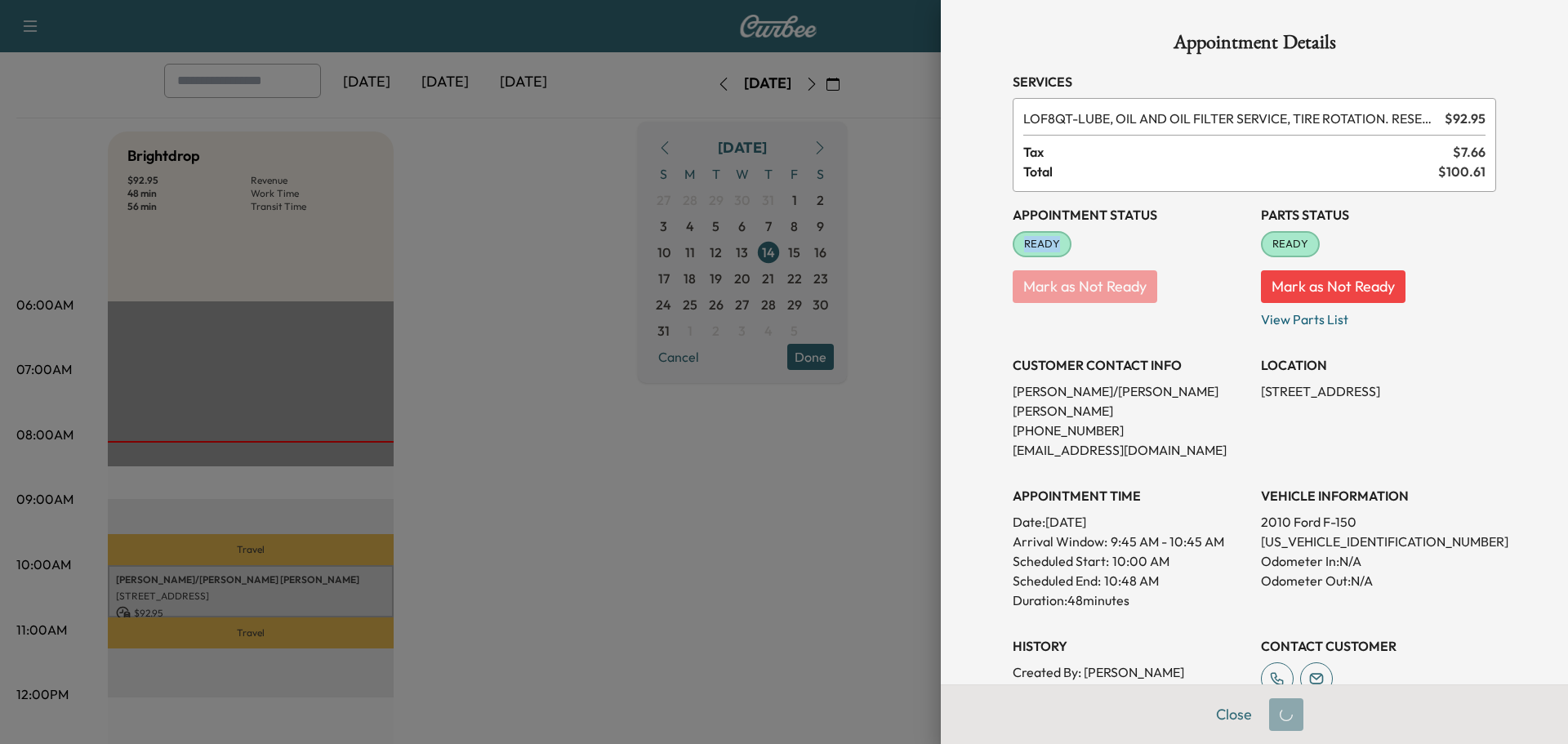
click at [1029, 245] on span "READY" at bounding box center [1041, 243] width 56 height 17
click at [1028, 245] on span "READY" at bounding box center [1041, 243] width 56 height 17
click at [1278, 722] on div "Close" at bounding box center [1253, 714] width 627 height 60
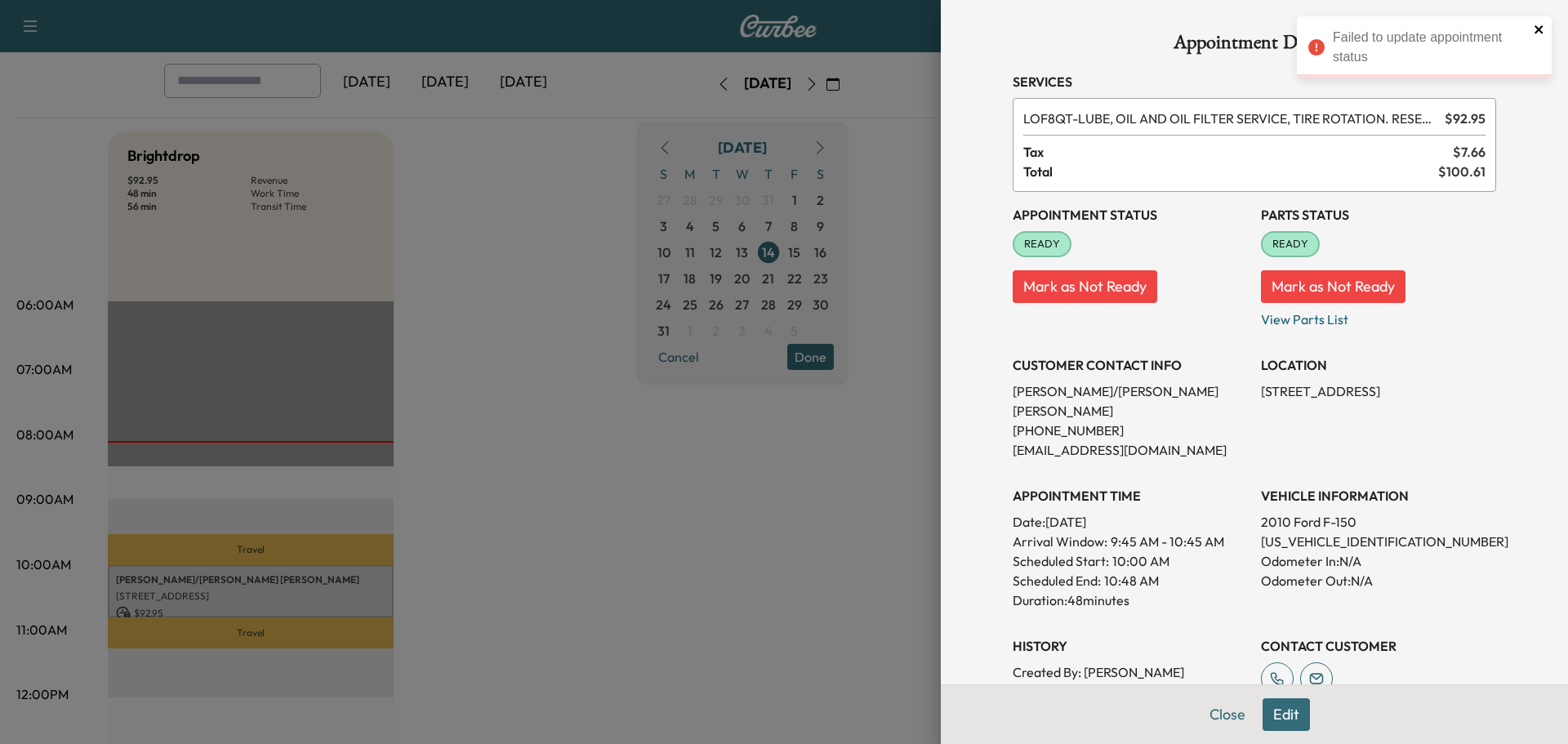
click at [1538, 25] on icon "close" at bounding box center [1540, 28] width 12 height 13
click at [1214, 714] on button "Close" at bounding box center [1227, 714] width 57 height 32
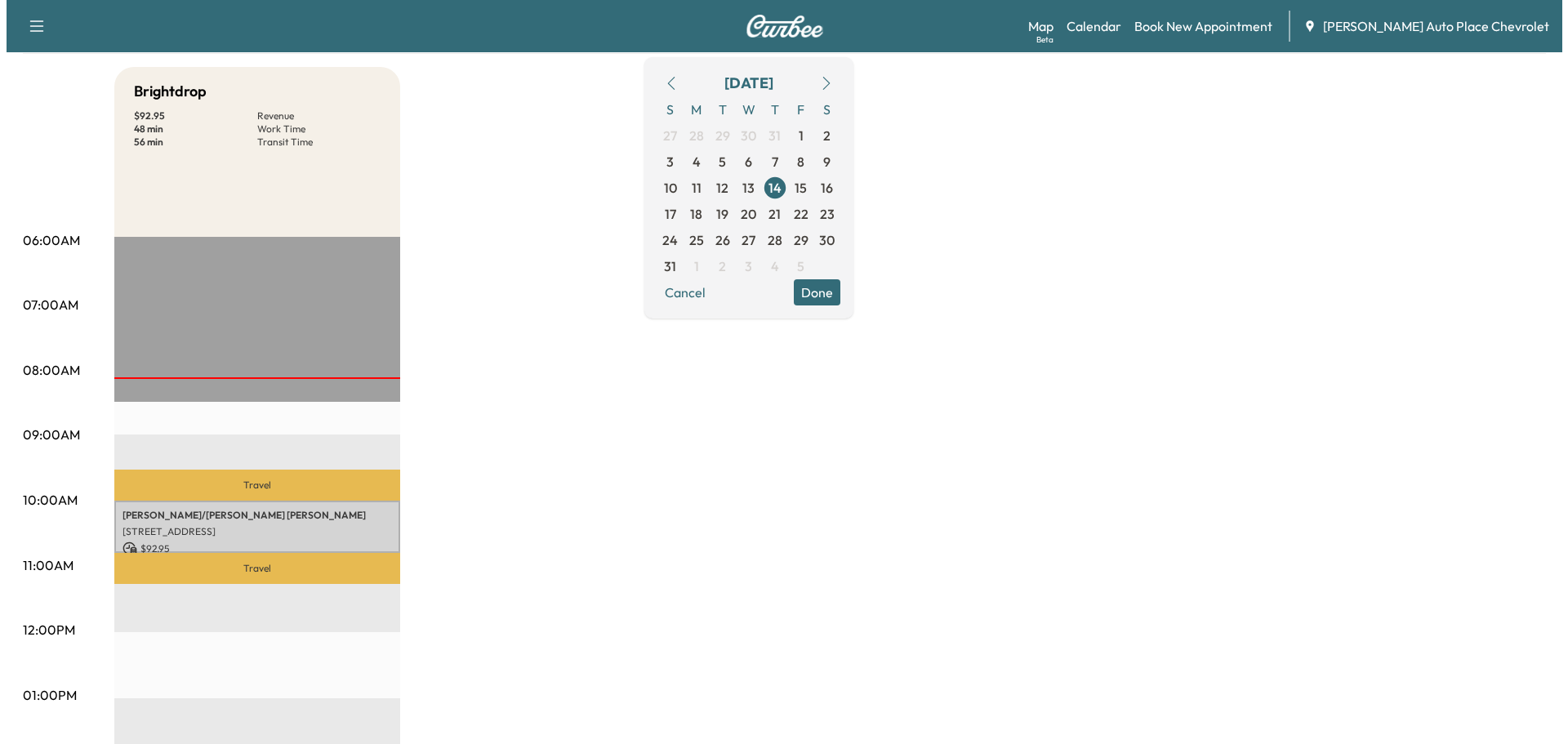
scroll to position [327, 0]
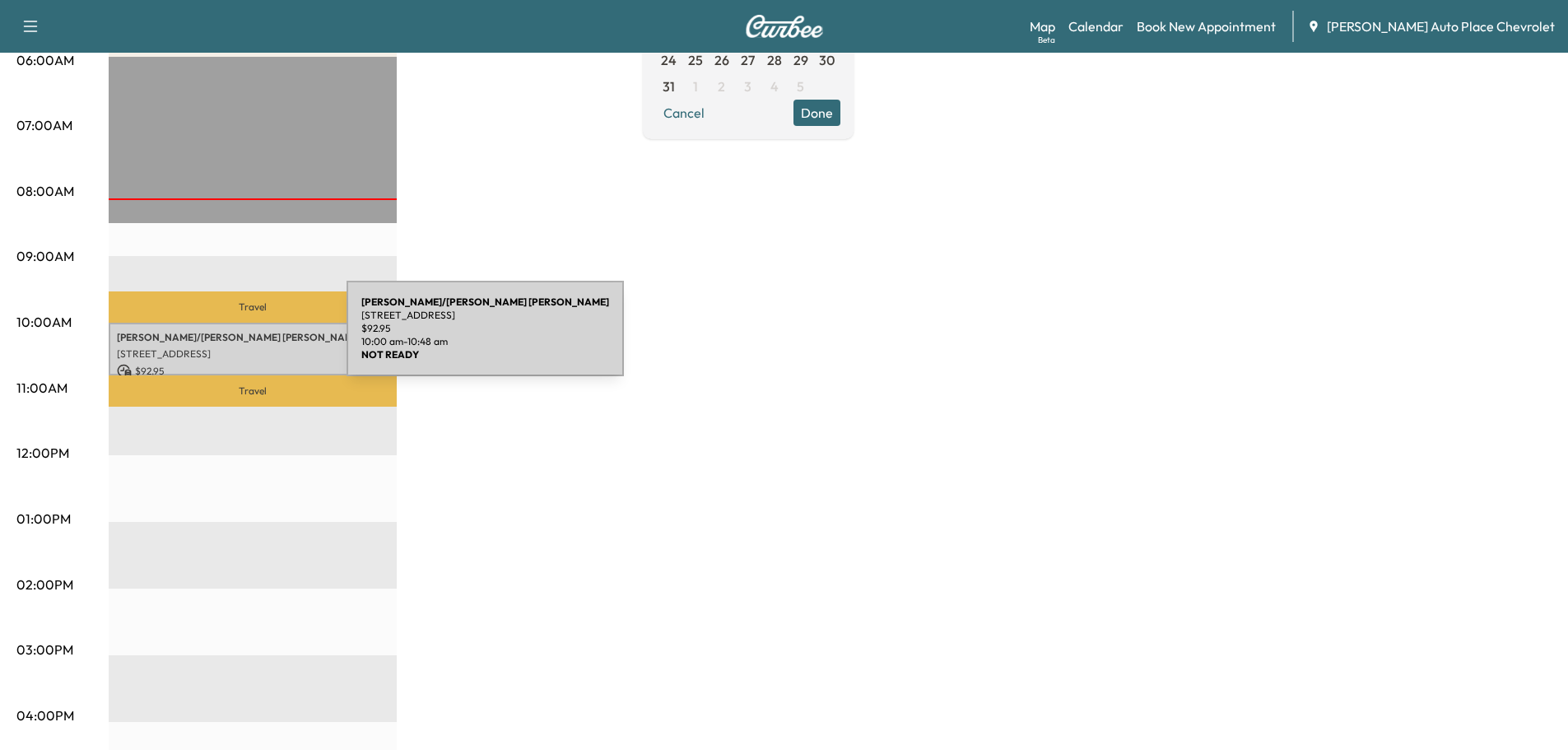
click at [223, 338] on p "[PERSON_NAME]/[PERSON_NAME]" at bounding box center [253, 337] width 272 height 13
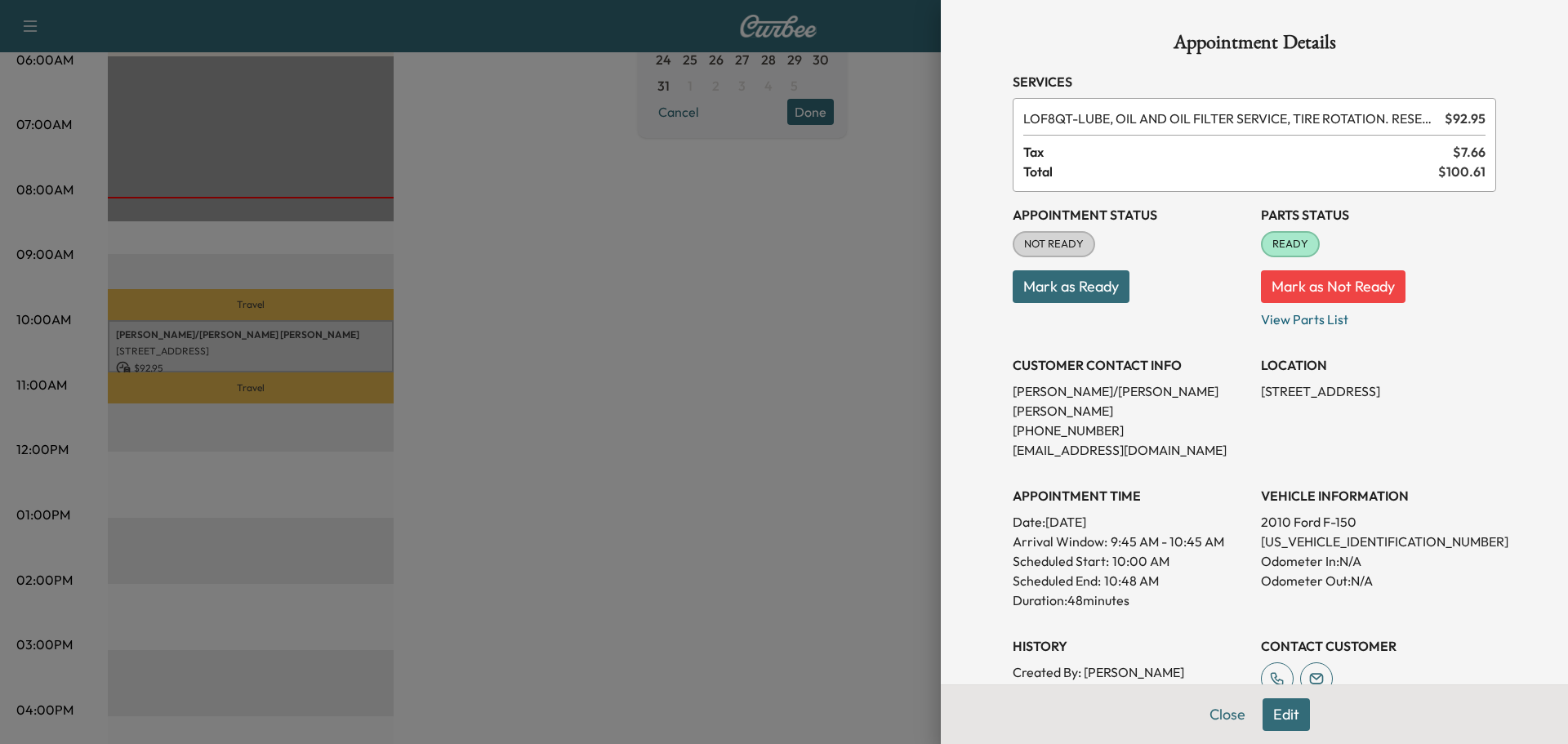
click at [1084, 284] on button "Mark as Ready" at bounding box center [1070, 285] width 116 height 32
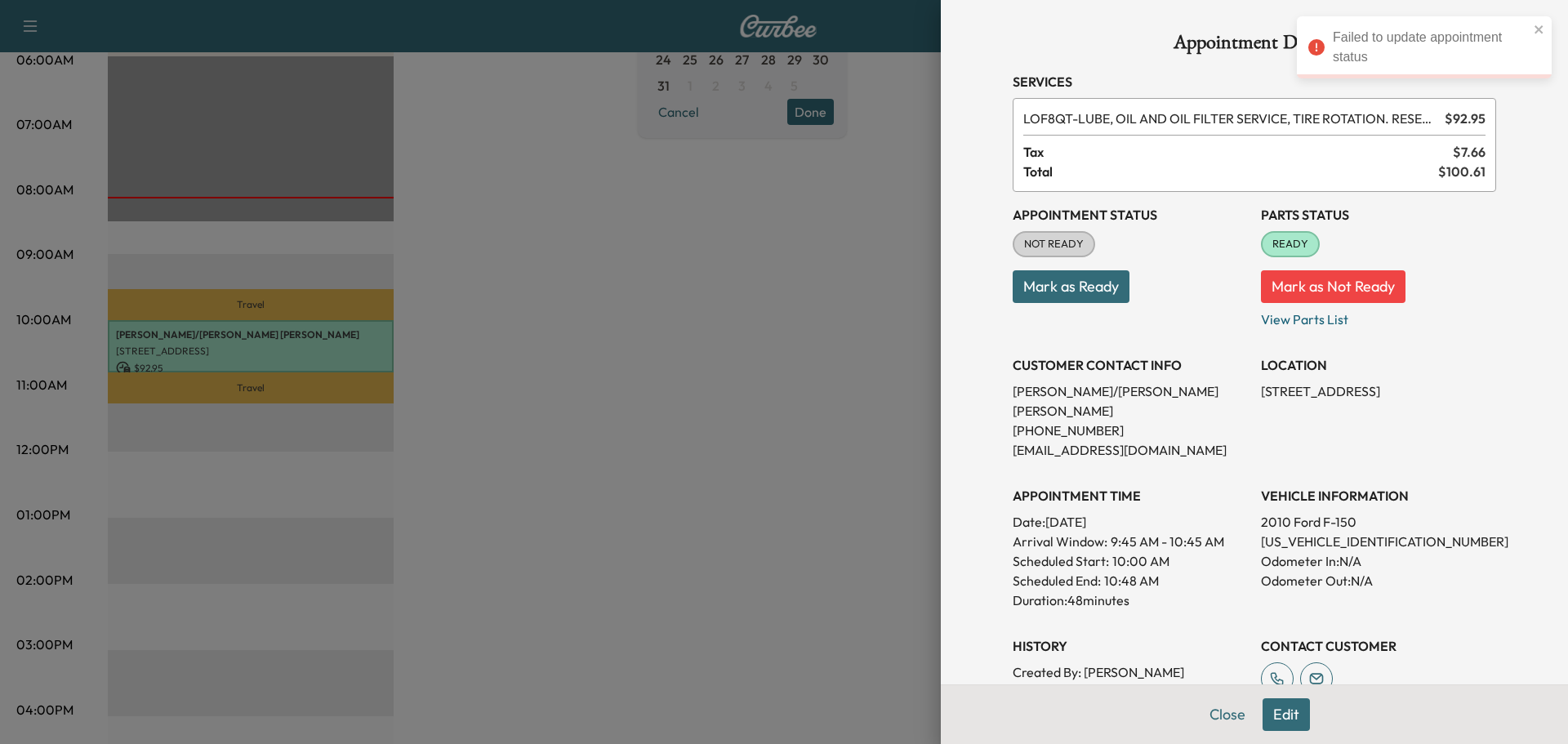
drag, startPoint x: 1054, startPoint y: 285, endPoint x: 1067, endPoint y: 277, distance: 15.3
click at [1067, 277] on button "Mark as Ready" at bounding box center [1070, 285] width 116 height 32
click at [1062, 285] on p "Mark as Ready" at bounding box center [1130, 280] width 236 height 46
click at [1273, 722] on div "Close" at bounding box center [1253, 714] width 627 height 60
click at [1282, 707] on div "Close" at bounding box center [1253, 714] width 627 height 60
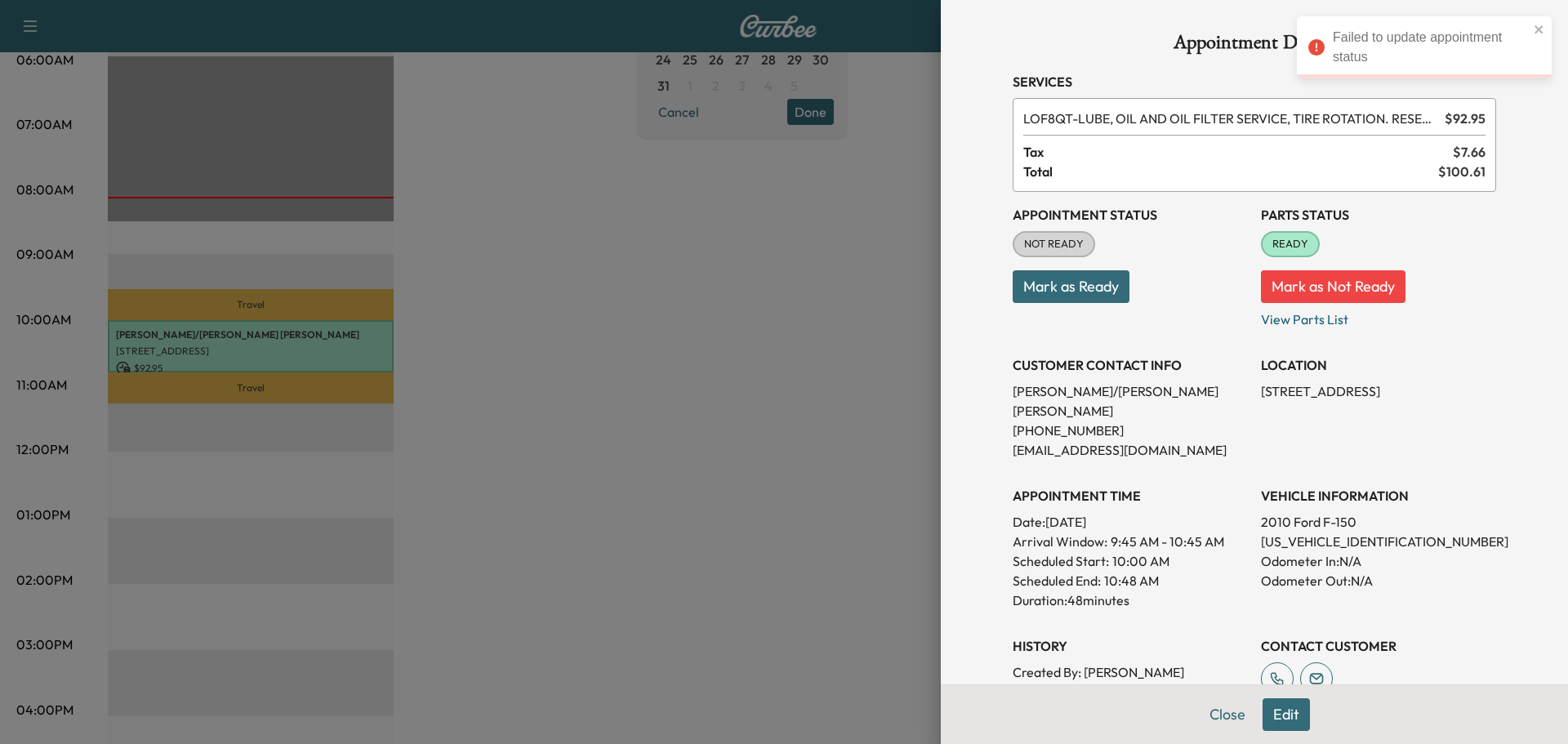
click at [1032, 281] on button "Mark as Ready" at bounding box center [1070, 285] width 116 height 32
click at [1030, 292] on button "Mark as Ready" at bounding box center [1070, 285] width 116 height 32
click at [1057, 288] on button "Mark as Ready" at bounding box center [1070, 285] width 116 height 32
click at [1273, 708] on div "Close" at bounding box center [1253, 714] width 627 height 60
click at [1214, 712] on button "Close" at bounding box center [1234, 714] width 57 height 32
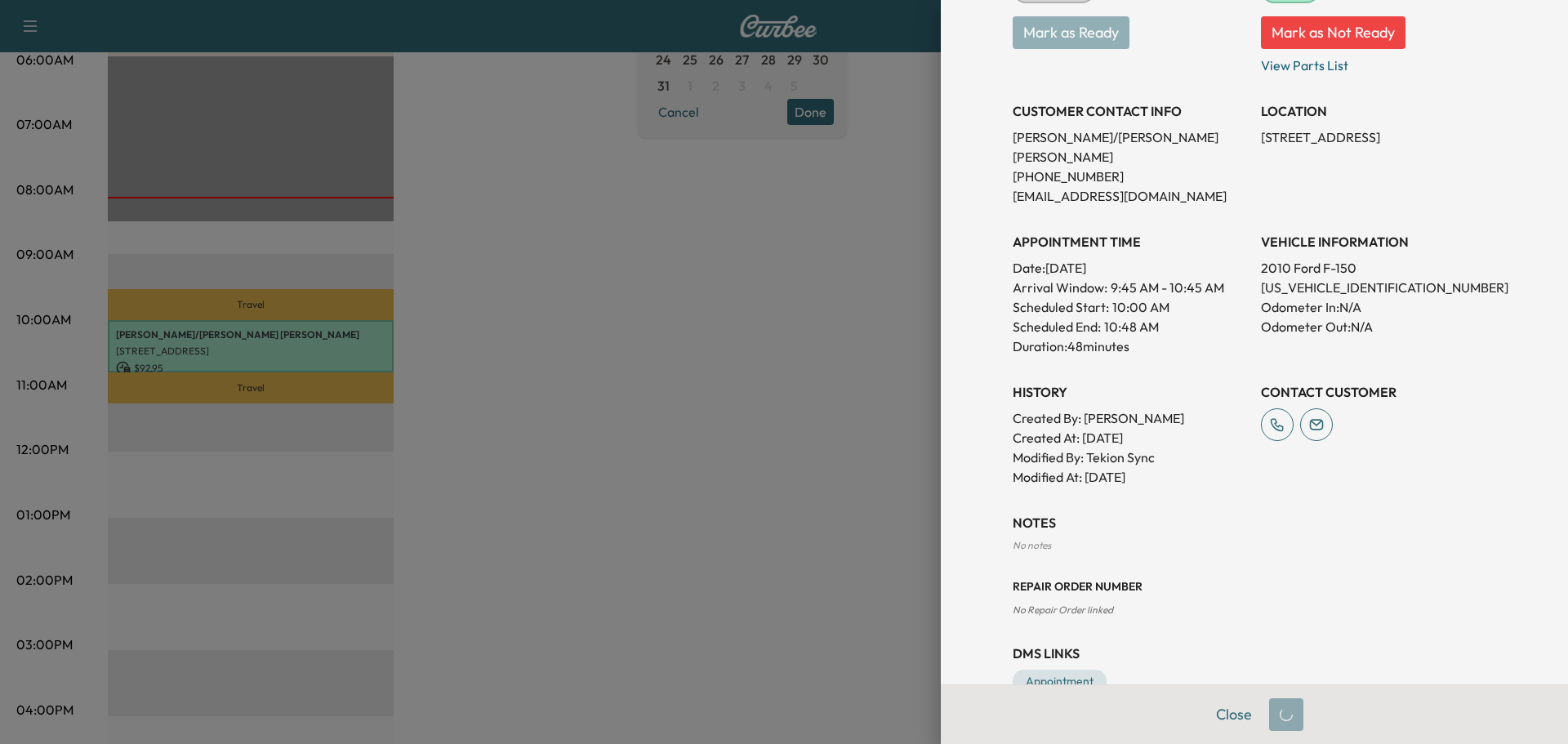
scroll to position [275, 0]
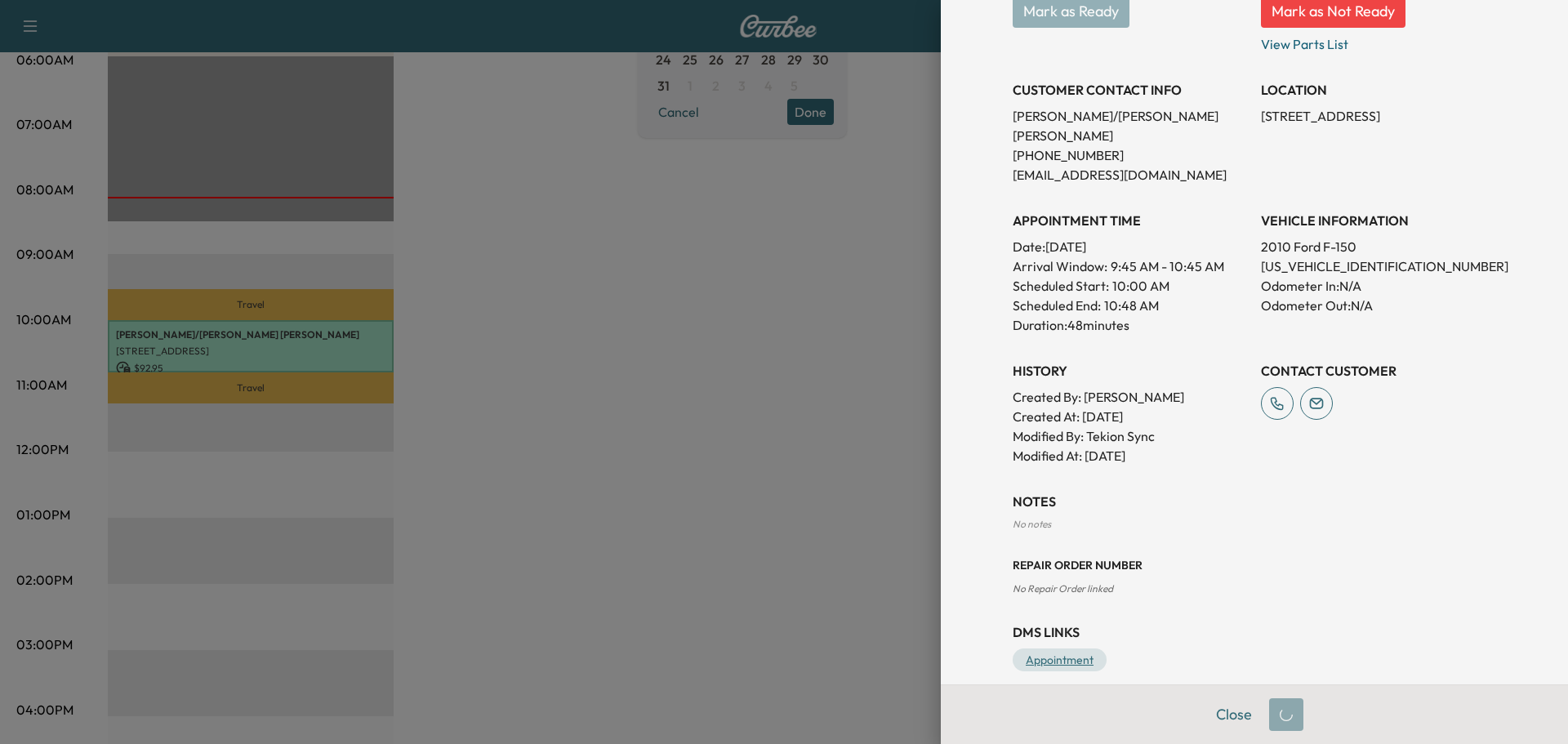
click at [1024, 650] on link "Appointment" at bounding box center [1060, 659] width 94 height 22
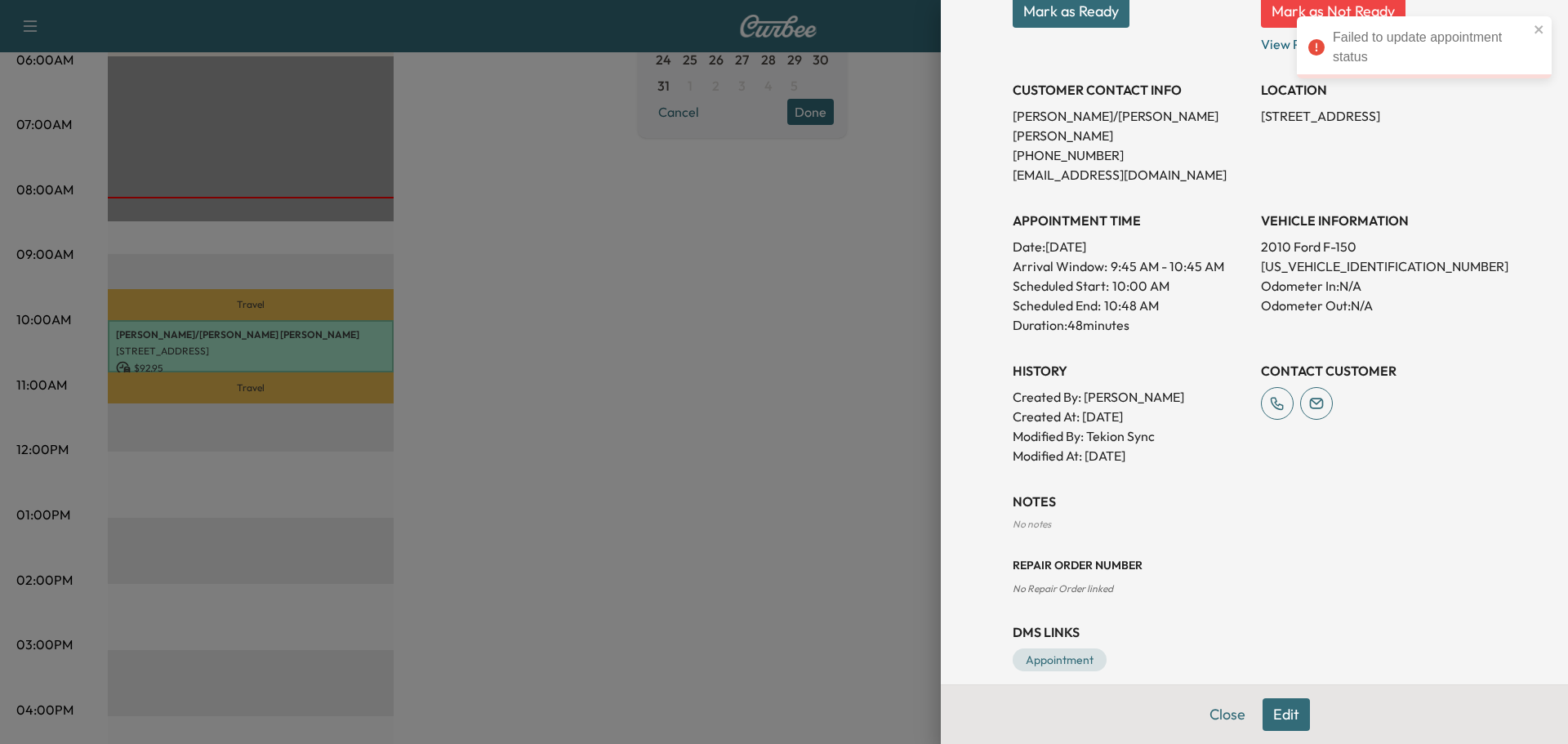
click at [1062, 15] on button "Mark as Ready" at bounding box center [1070, 11] width 116 height 32
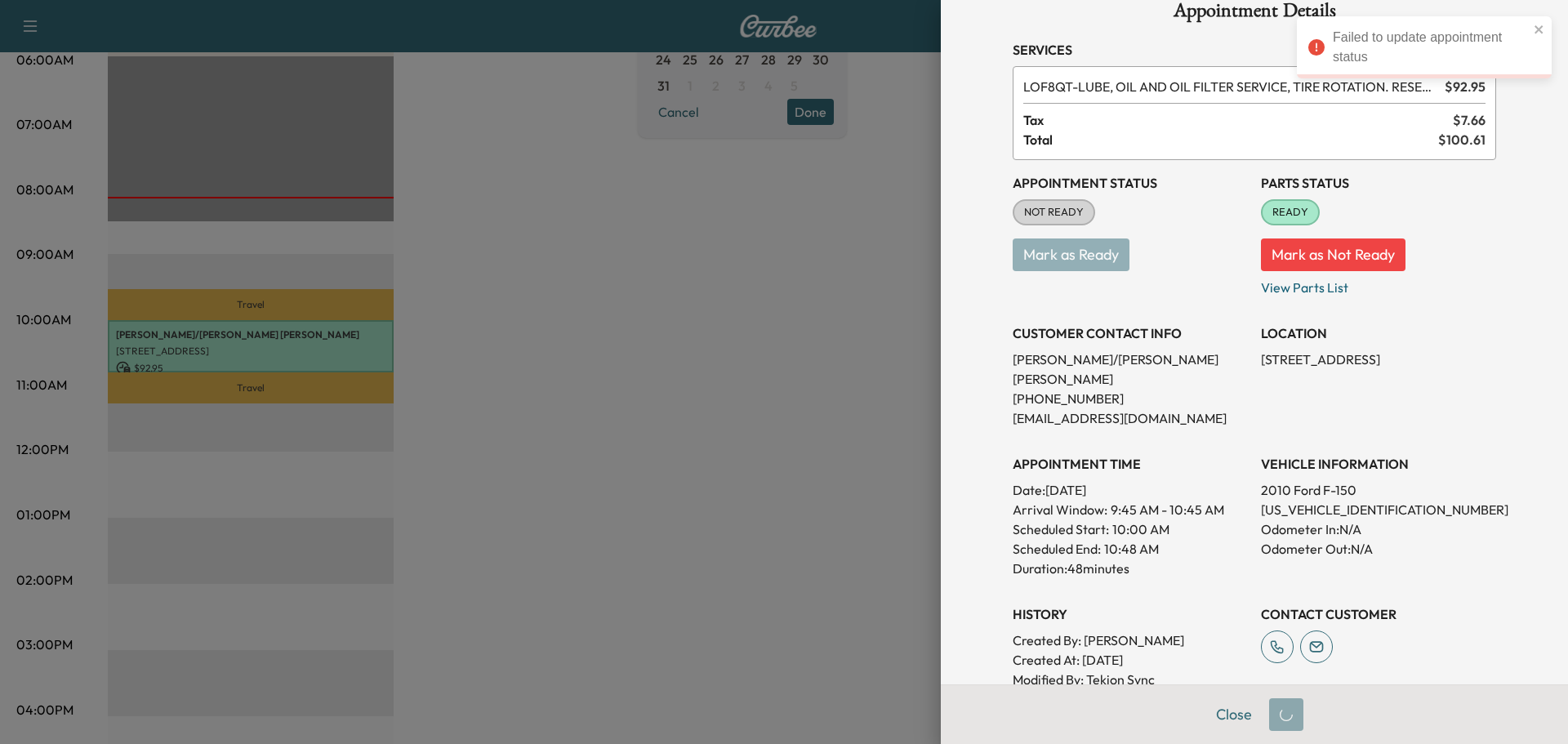
scroll to position [0, 0]
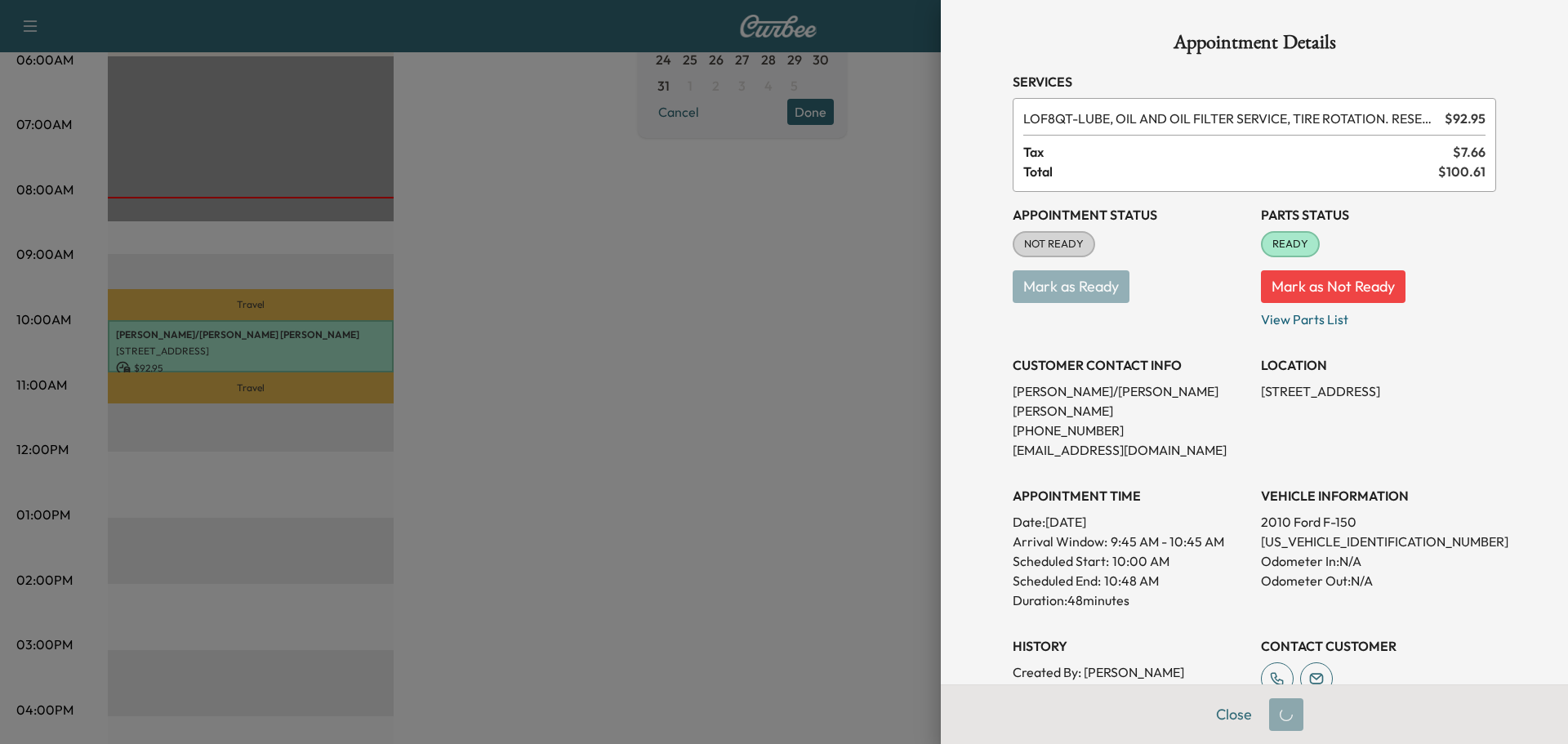
click at [1027, 230] on div "Appointment Status NOT READY Mark as Ready" at bounding box center [1130, 260] width 236 height 137
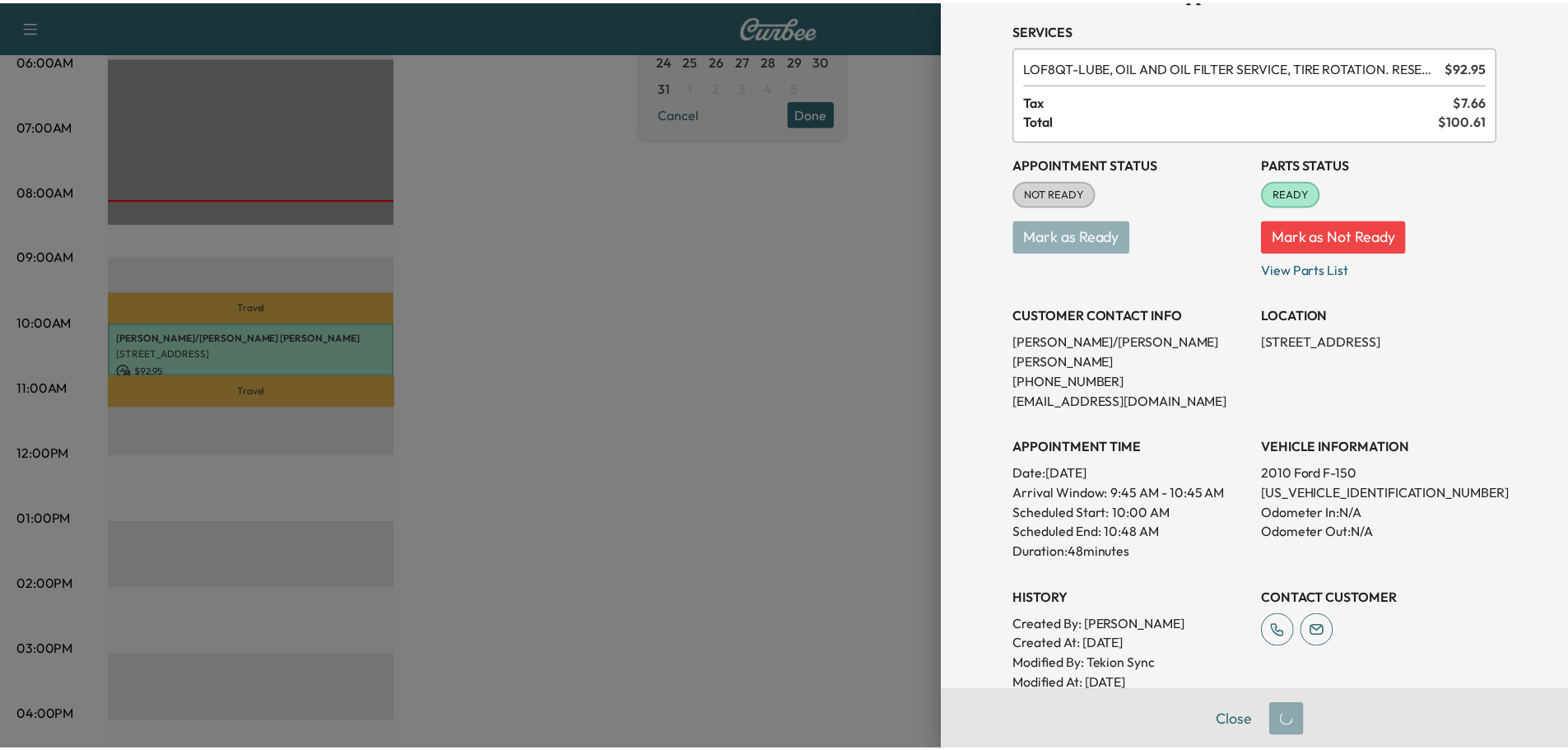
scroll to position [83, 0]
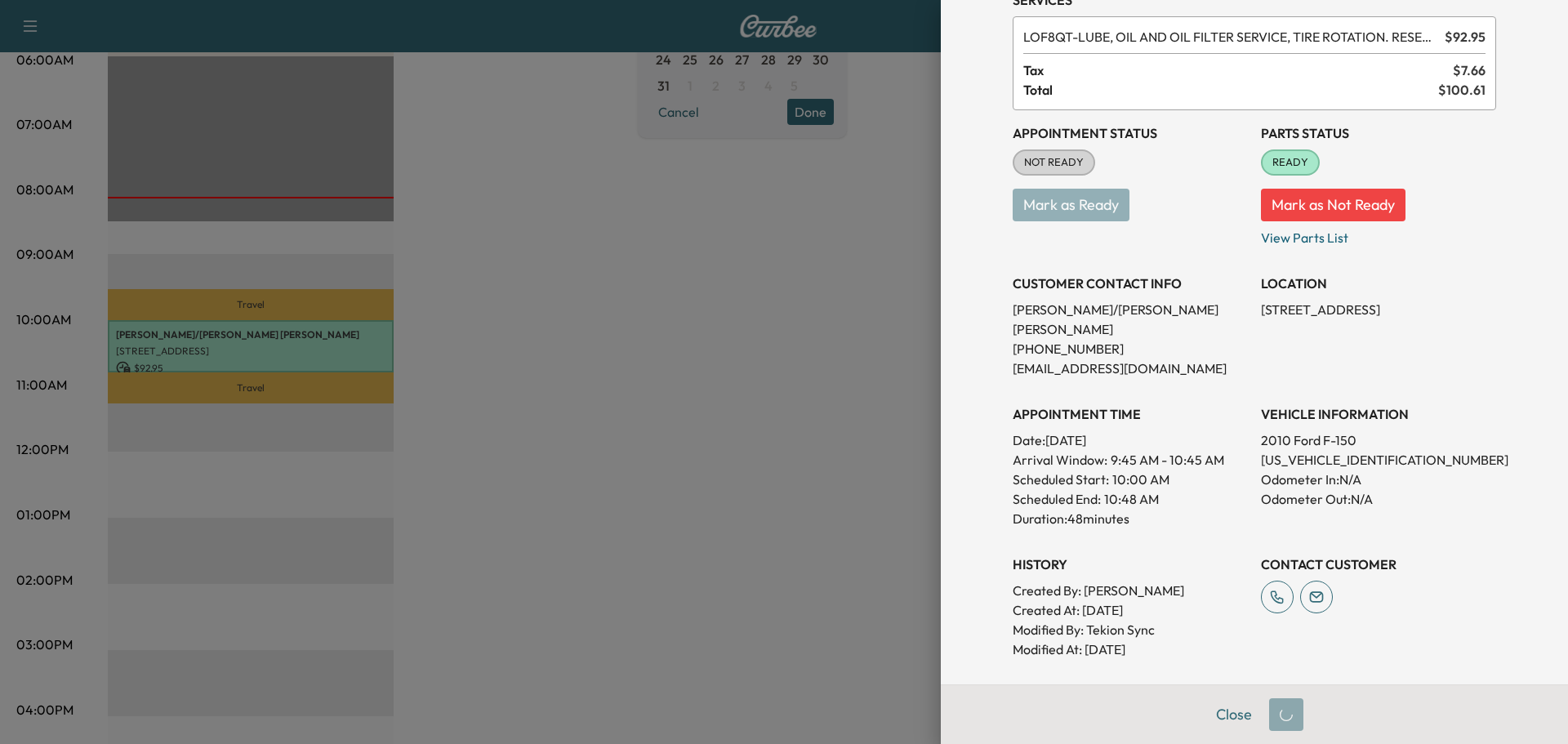
click at [196, 300] on div at bounding box center [784, 372] width 1568 height 744
drag, startPoint x: 180, startPoint y: 339, endPoint x: 182, endPoint y: 351, distance: 12.2
click at [180, 340] on div at bounding box center [784, 372] width 1568 height 744
click at [196, 383] on div at bounding box center [784, 372] width 1568 height 744
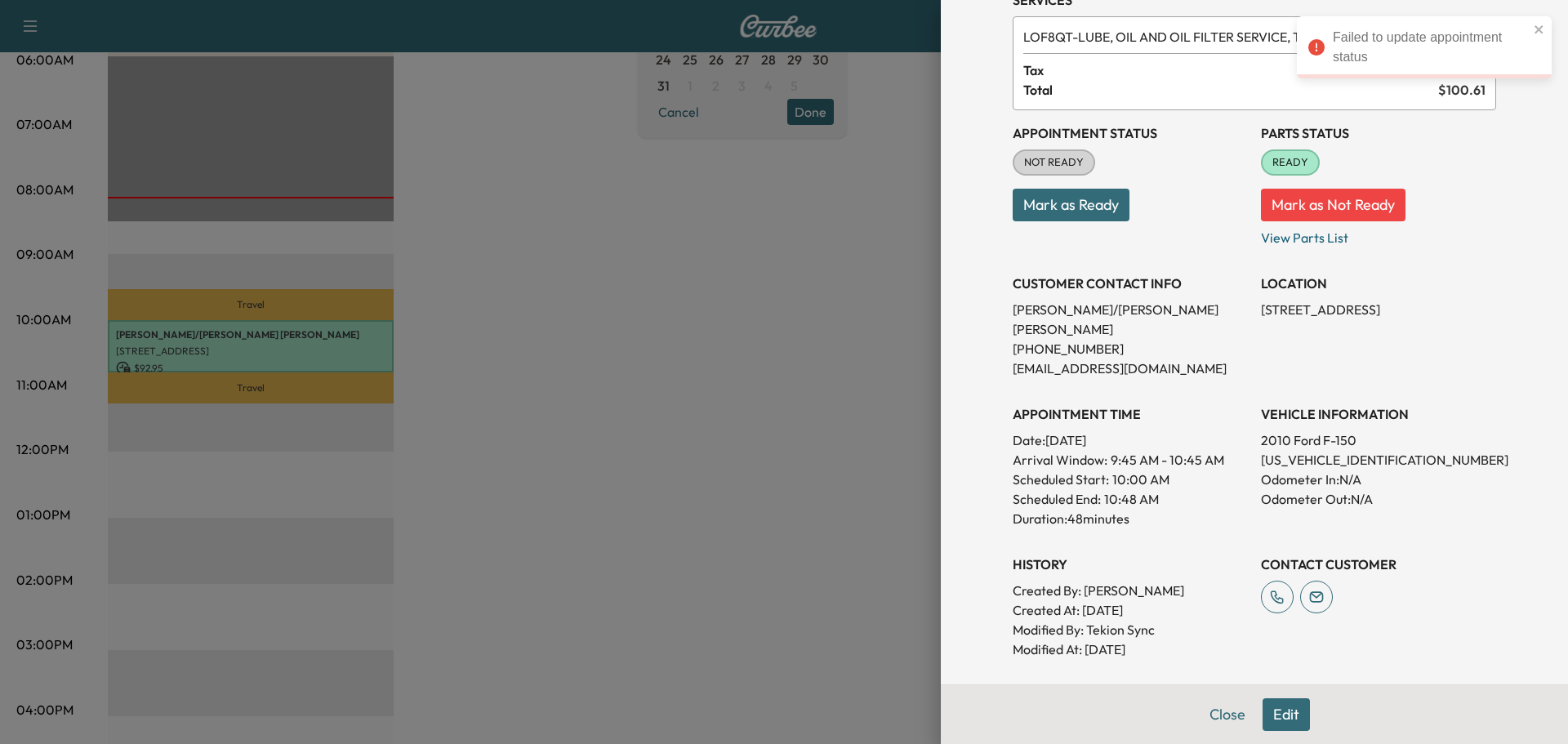
click at [1075, 193] on button "Mark as Ready" at bounding box center [1070, 204] width 116 height 32
click at [1206, 715] on button "Close" at bounding box center [1227, 714] width 57 height 32
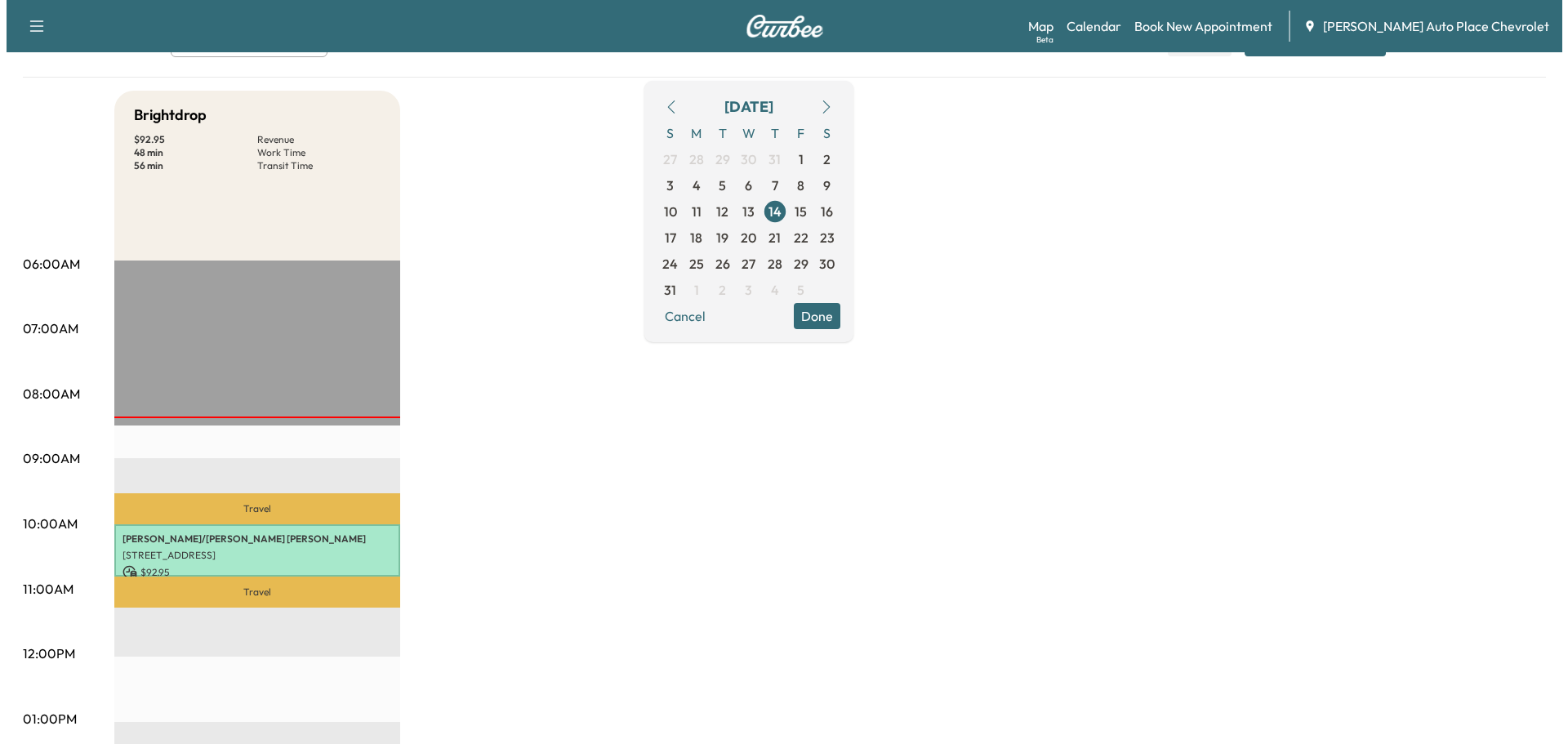
scroll to position [0, 0]
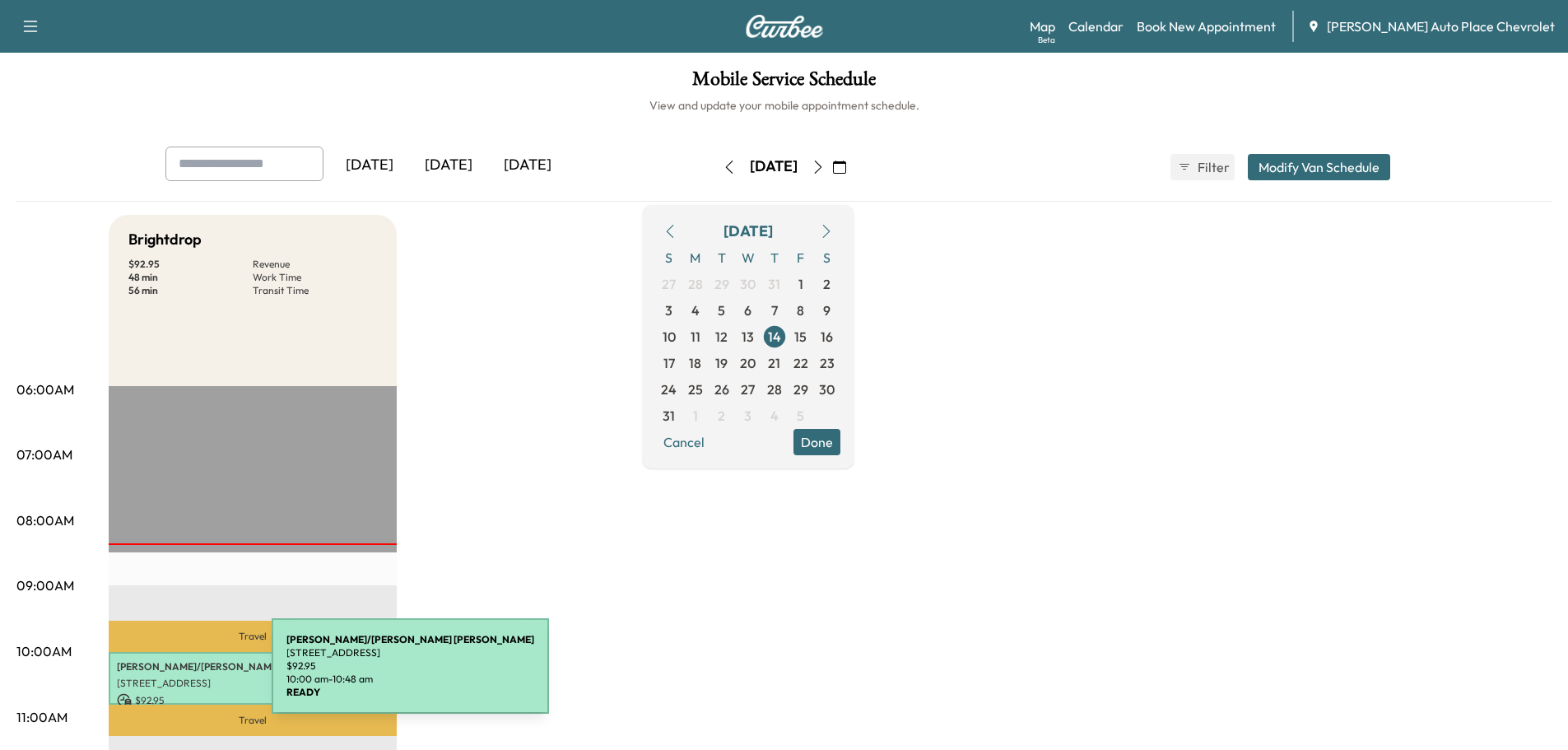
click at [148, 677] on p "[STREET_ADDRESS]" at bounding box center [253, 683] width 272 height 13
